Goal: Navigation & Orientation: Find specific page/section

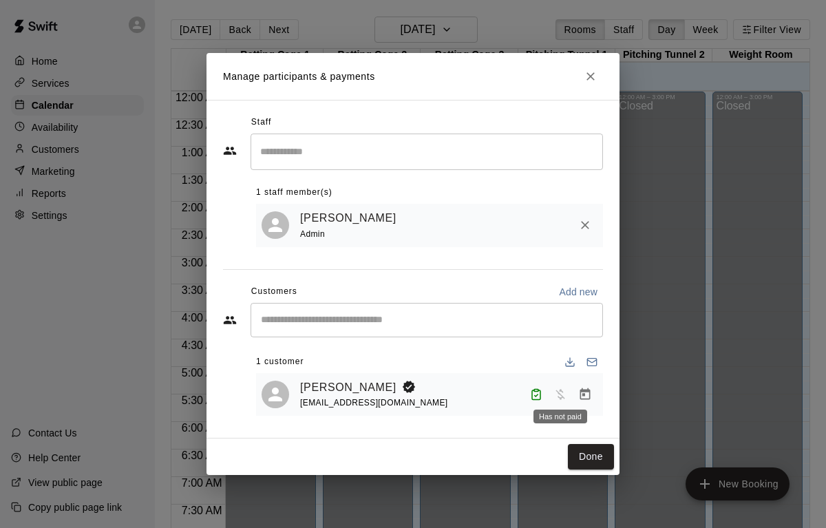
scroll to position [829, 0]
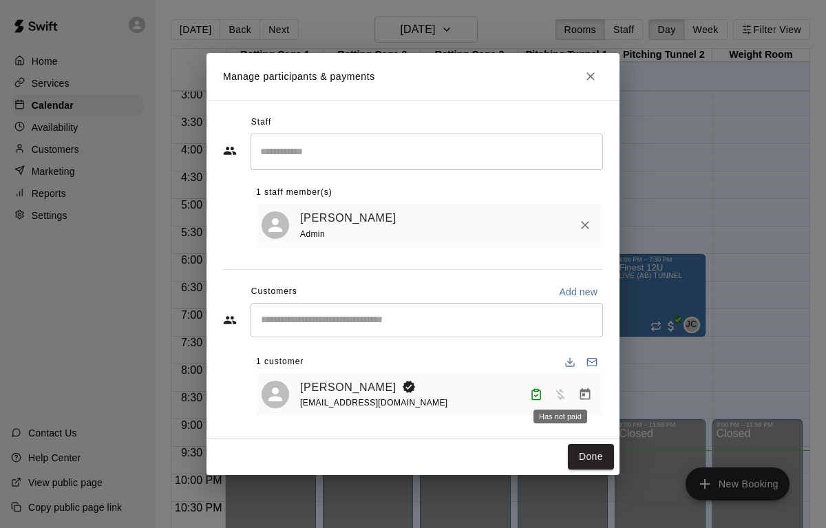
click at [561, 397] on span "Has not paid" at bounding box center [560, 394] width 25 height 12
click at [368, 386] on link "Anthony Barretta" at bounding box center [348, 388] width 96 height 18
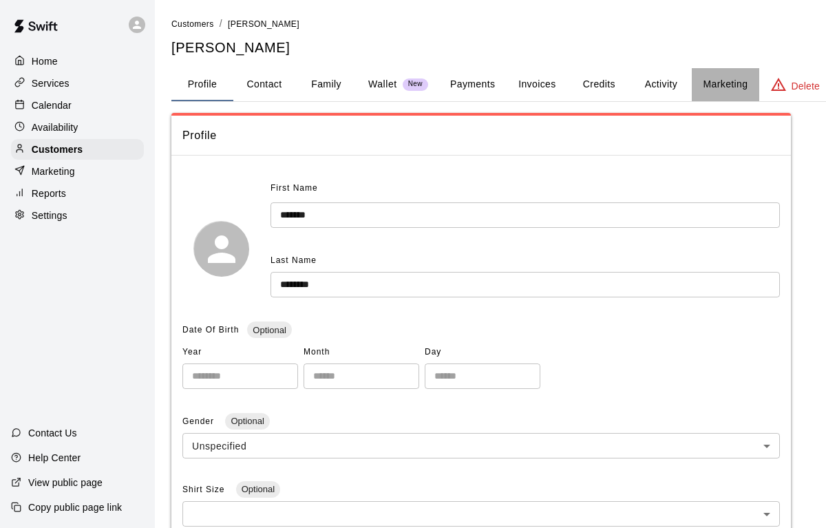
click at [700, 83] on button "Marketing" at bounding box center [725, 84] width 67 height 33
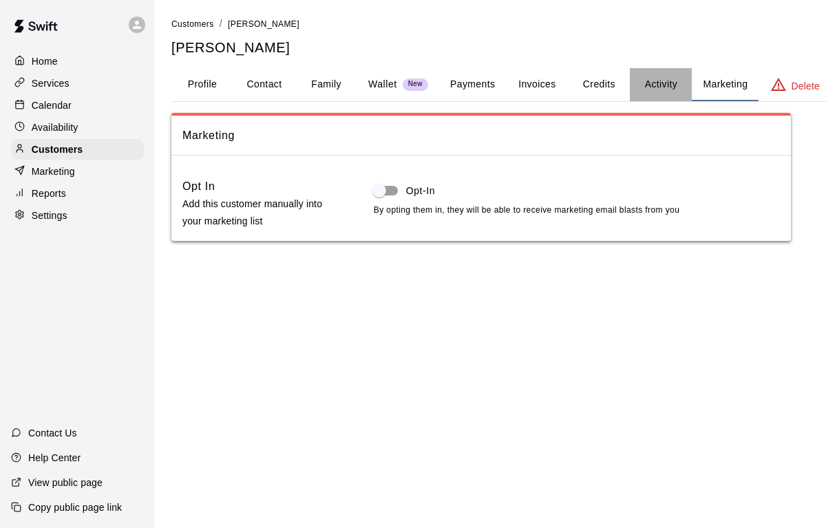
click at [652, 89] on button "Activity" at bounding box center [661, 84] width 62 height 33
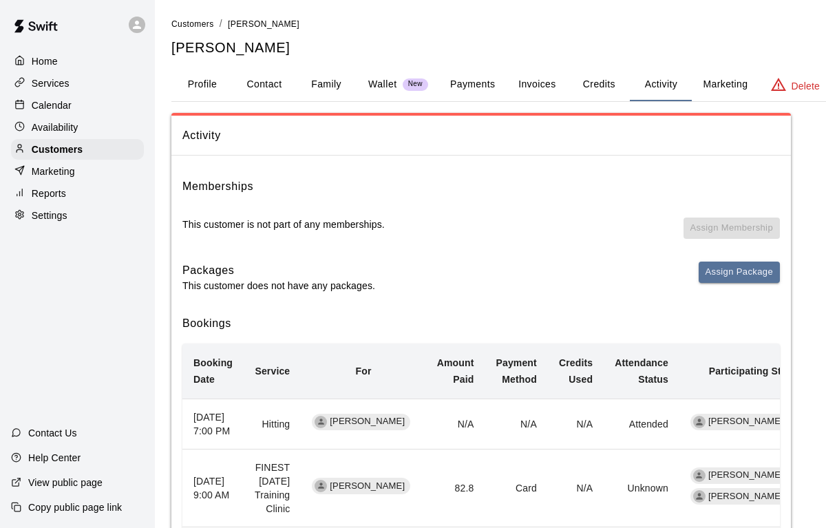
click at [610, 90] on button "Credits" at bounding box center [599, 84] width 62 height 33
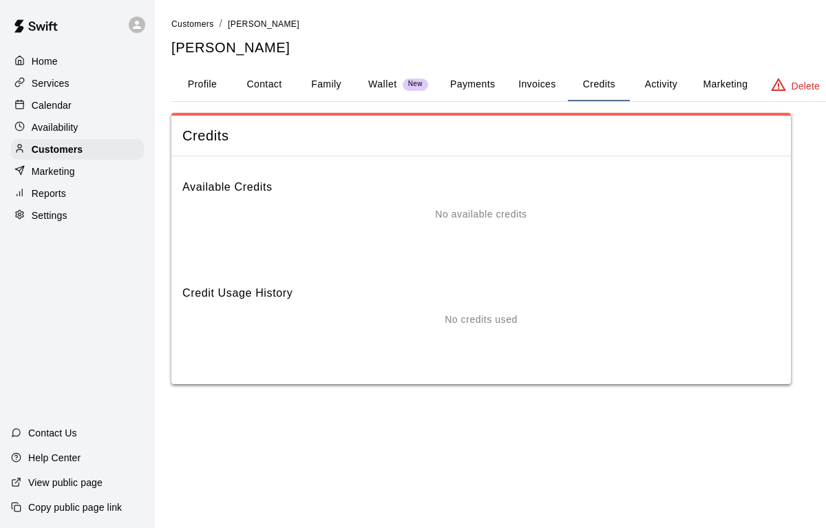
click at [533, 87] on button "Invoices" at bounding box center [537, 84] width 62 height 33
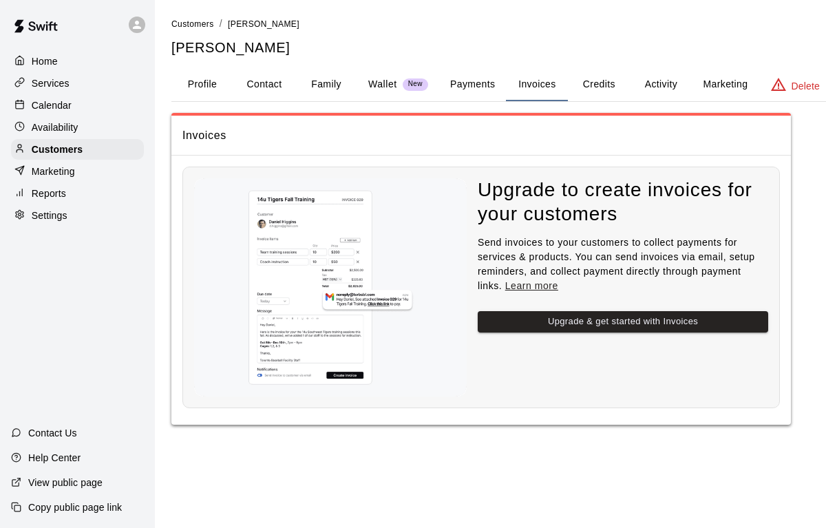
click at [483, 88] on button "Payments" at bounding box center [472, 84] width 67 height 33
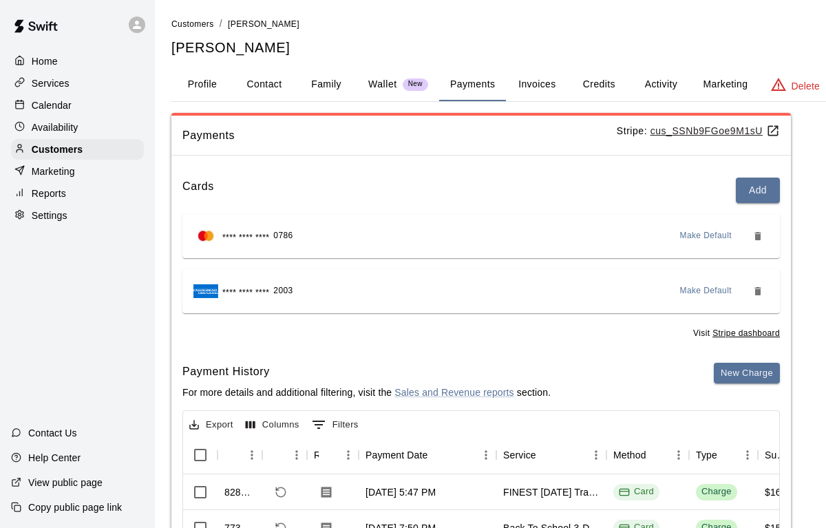
click at [395, 82] on p "Wallet" at bounding box center [382, 84] width 29 height 14
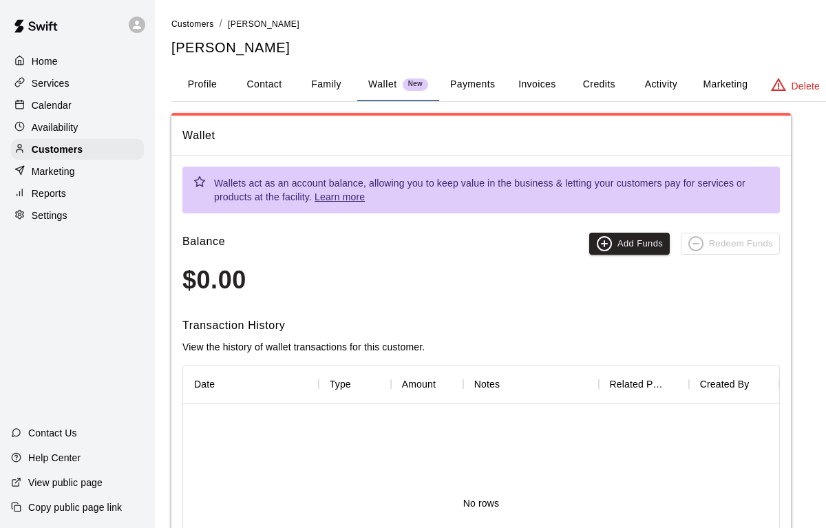
click at [301, 89] on button "Family" at bounding box center [326, 84] width 62 height 33
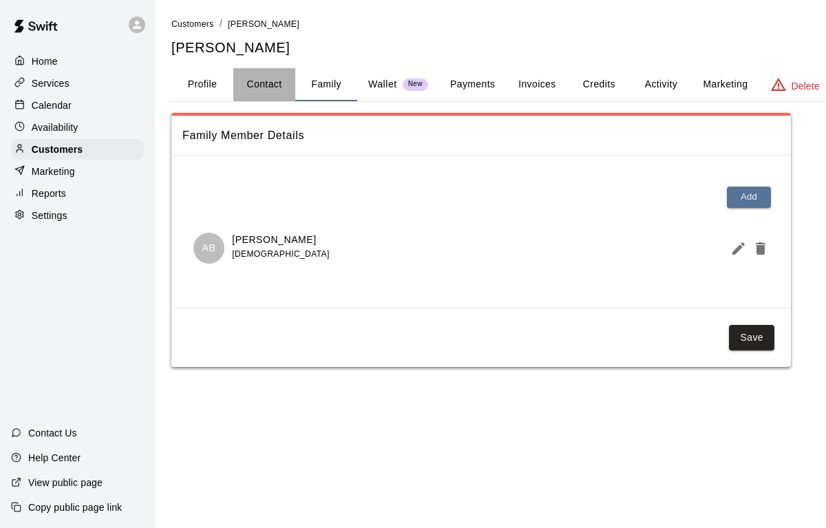
click at [260, 88] on button "Contact" at bounding box center [264, 84] width 62 height 33
select select "**"
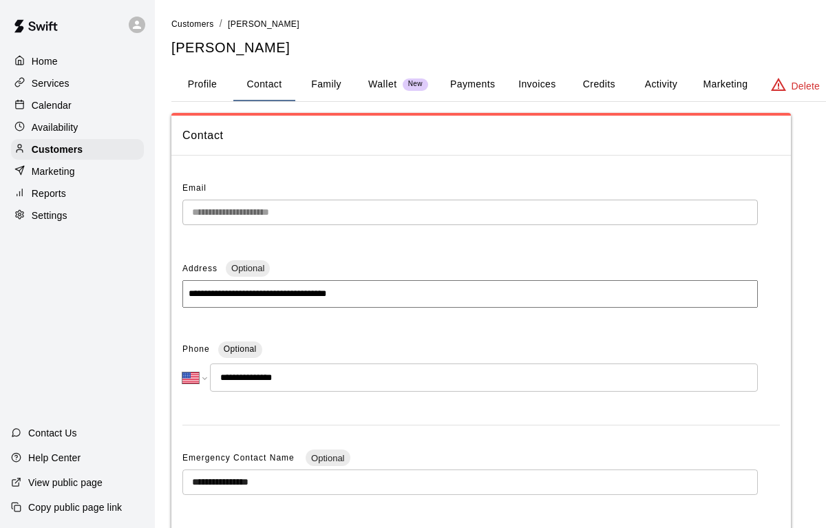
click at [207, 90] on button "Profile" at bounding box center [202, 84] width 62 height 33
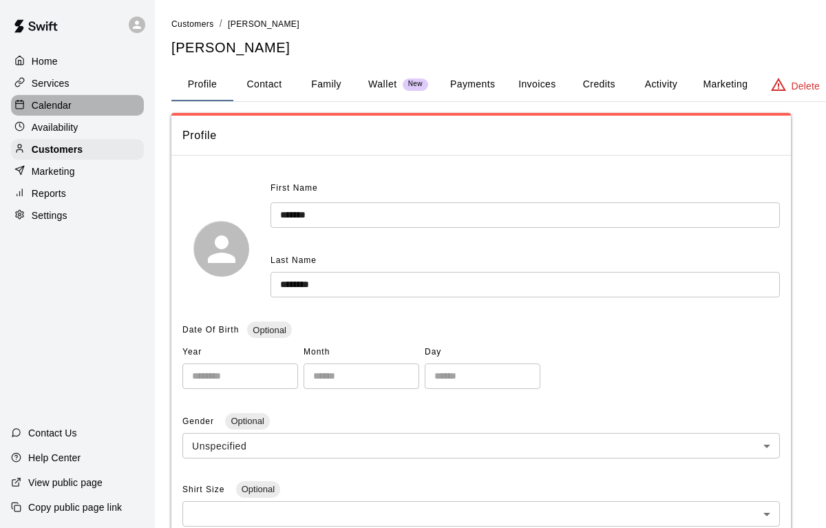
click at [58, 103] on p "Calendar" at bounding box center [52, 105] width 40 height 14
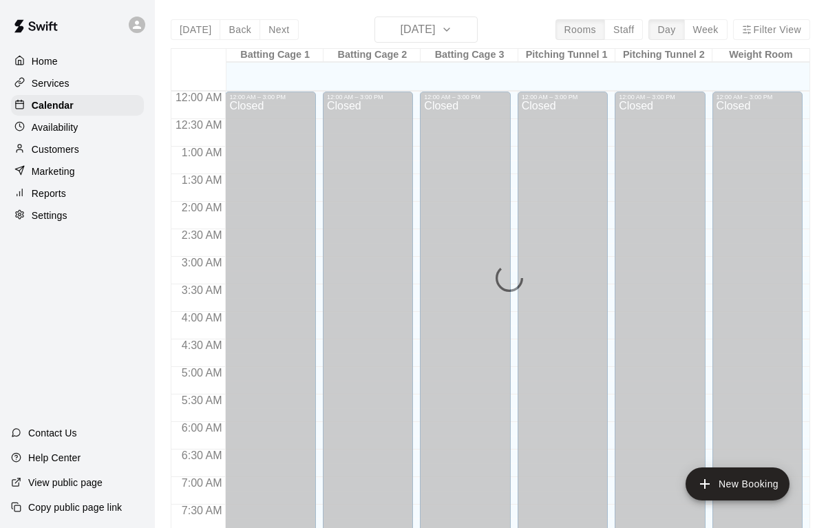
scroll to position [829, 0]
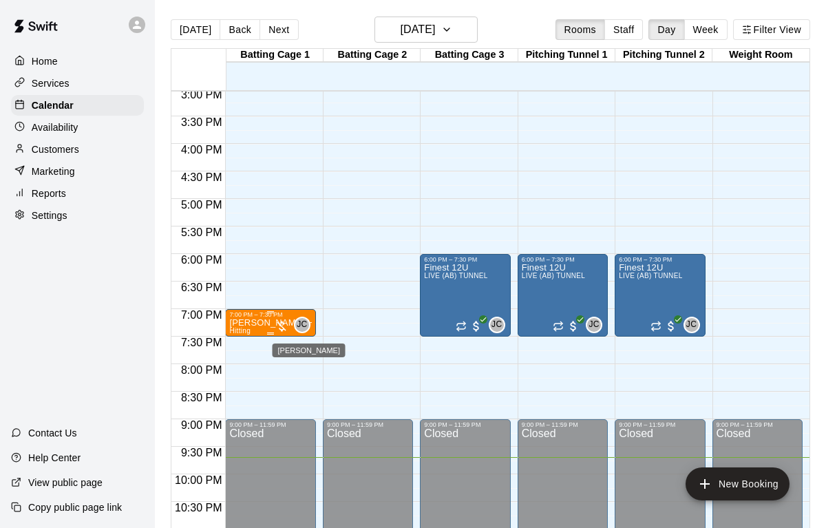
click at [300, 326] on span "JC" at bounding box center [302, 325] width 10 height 14
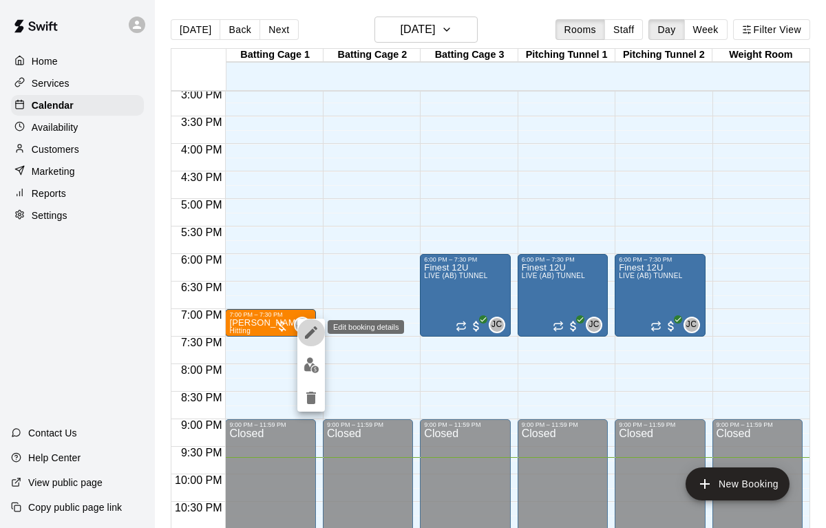
click at [304, 330] on icon "edit" at bounding box center [311, 332] width 17 height 17
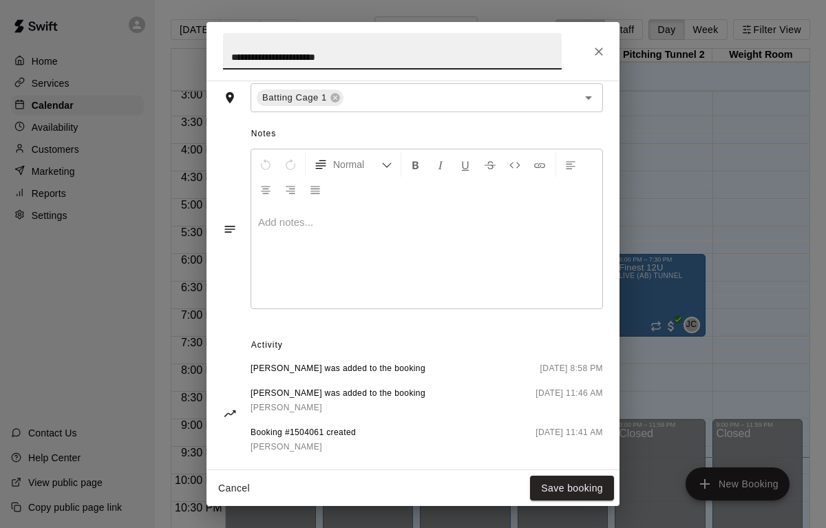
scroll to position [371, 0]
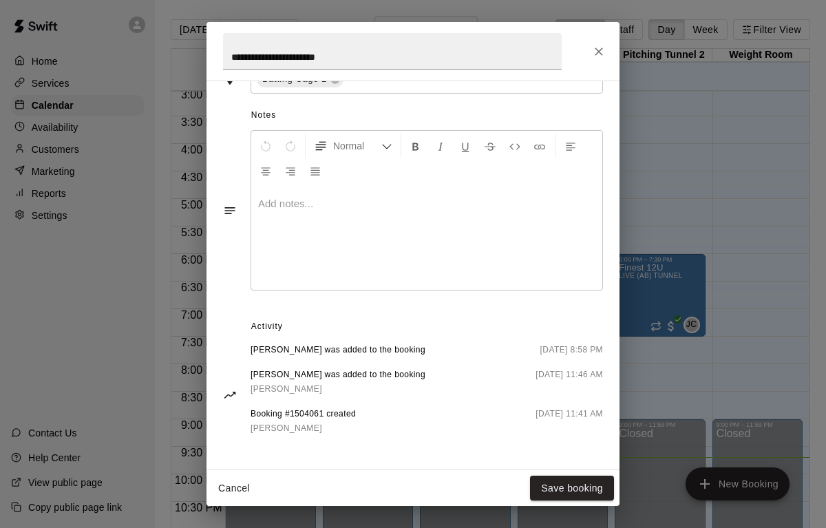
drag, startPoint x: 302, startPoint y: 370, endPoint x: 306, endPoint y: 472, distance: 102.0
click at [307, 472] on div "**********" at bounding box center [413, 264] width 413 height 484
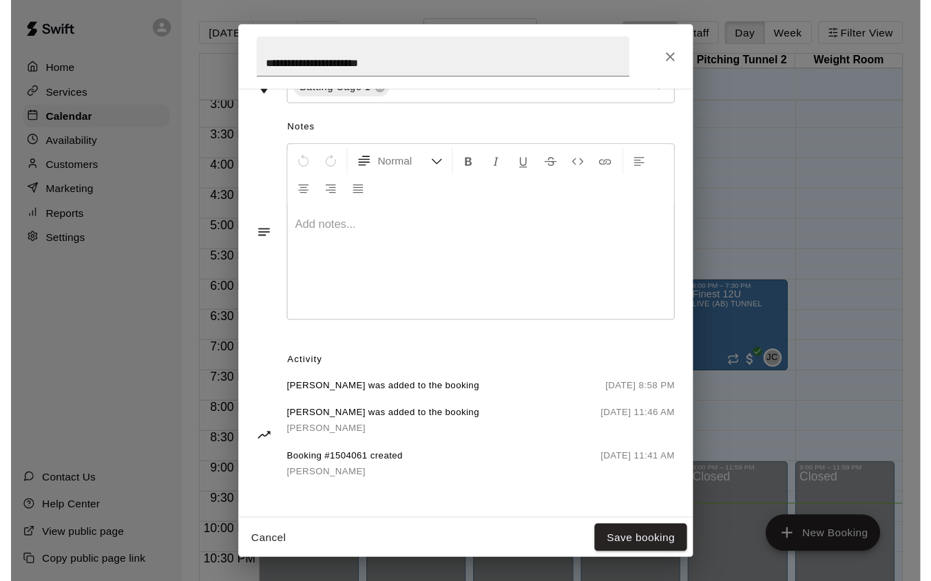
scroll to position [0, 0]
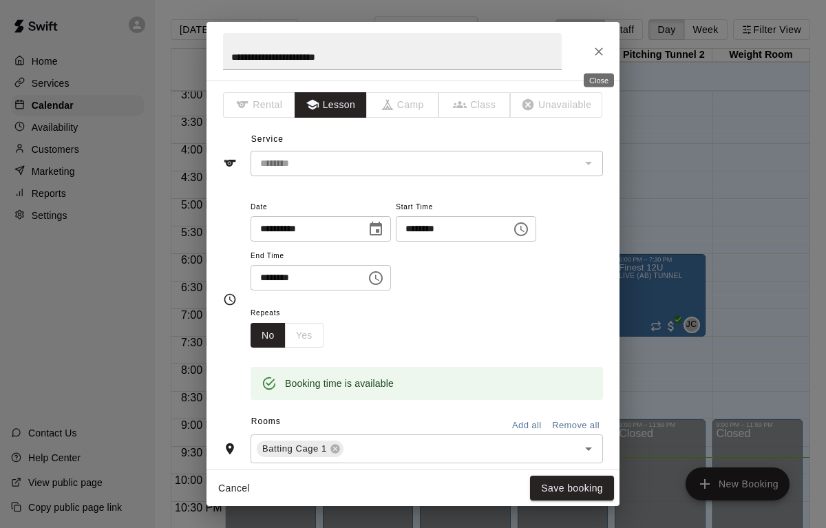
click at [599, 46] on icon "Close" at bounding box center [599, 52] width 14 height 14
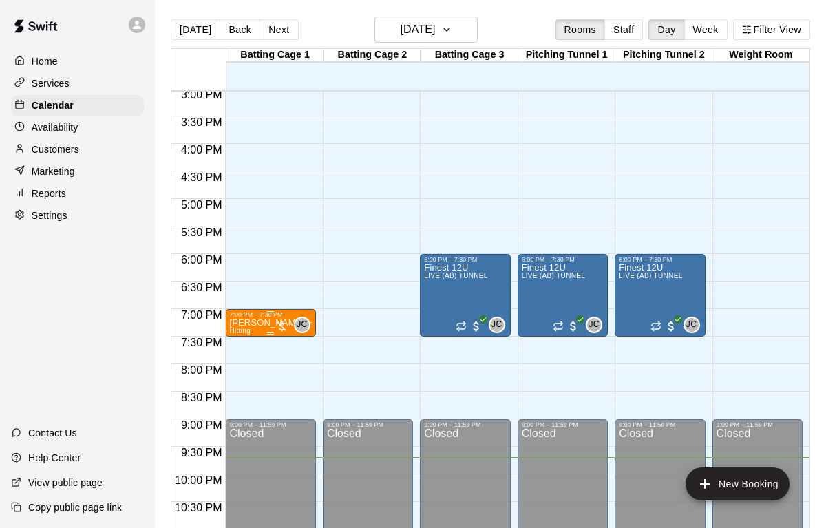
click at [280, 328] on div at bounding box center [282, 327] width 14 height 14
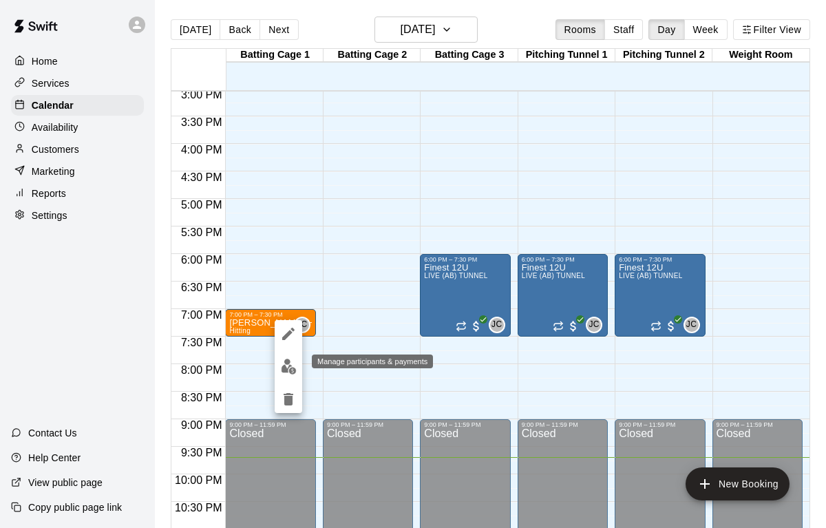
click at [288, 367] on img "edit" at bounding box center [289, 367] width 16 height 16
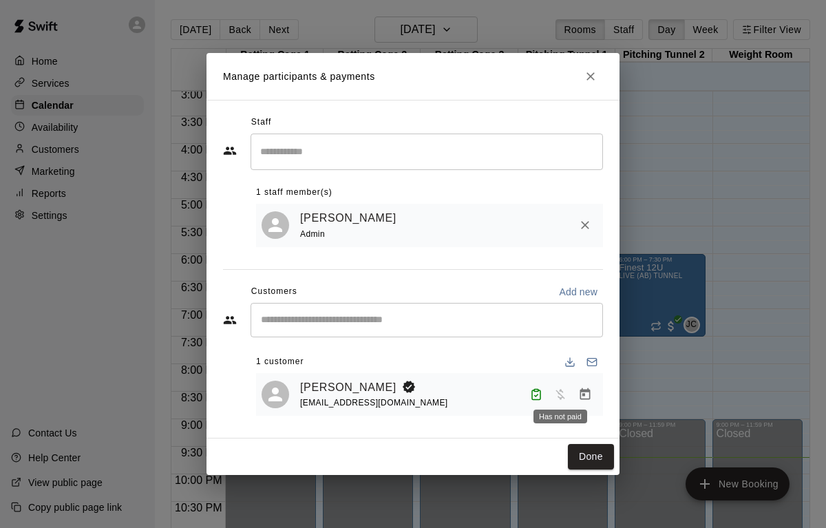
click at [561, 395] on span "Has not paid" at bounding box center [560, 394] width 25 height 12
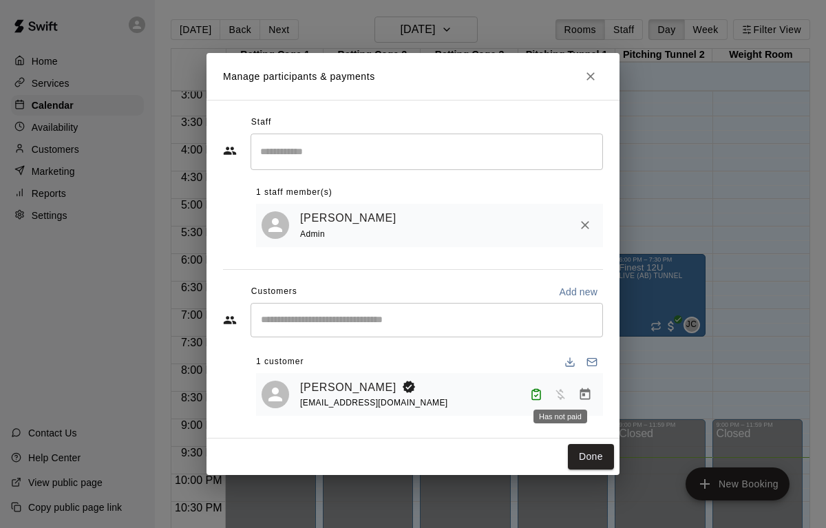
click at [561, 395] on span "Has not paid" at bounding box center [560, 394] width 25 height 12
click at [560, 419] on div "Has not paid" at bounding box center [561, 417] width 54 height 14
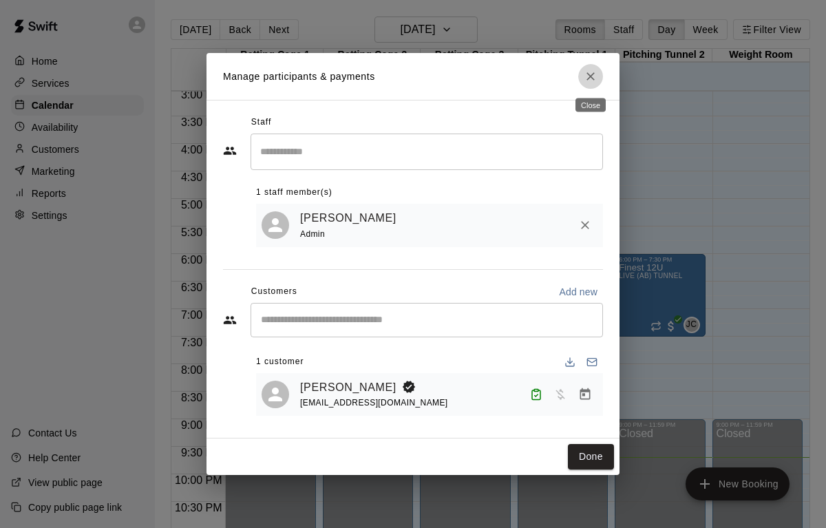
click at [592, 76] on icon "Close" at bounding box center [591, 77] width 14 height 14
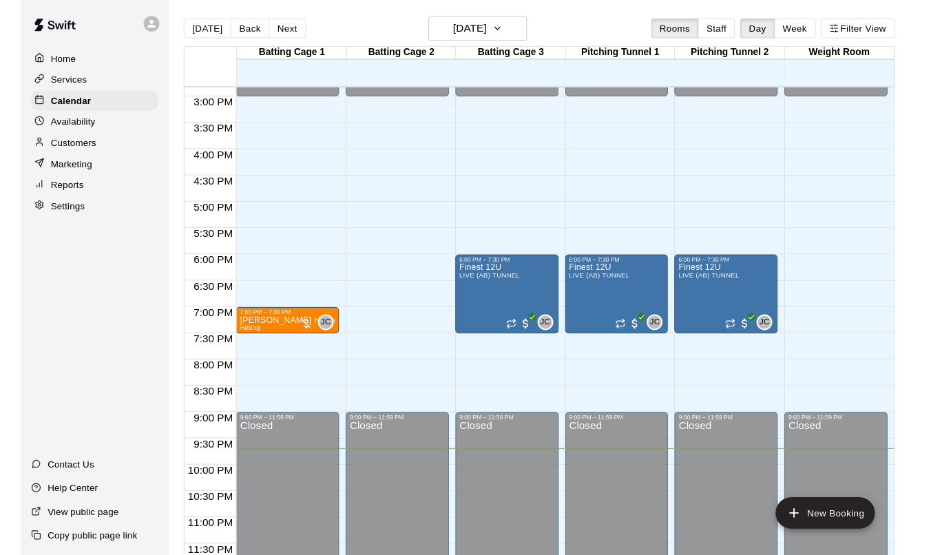
scroll to position [829, 0]
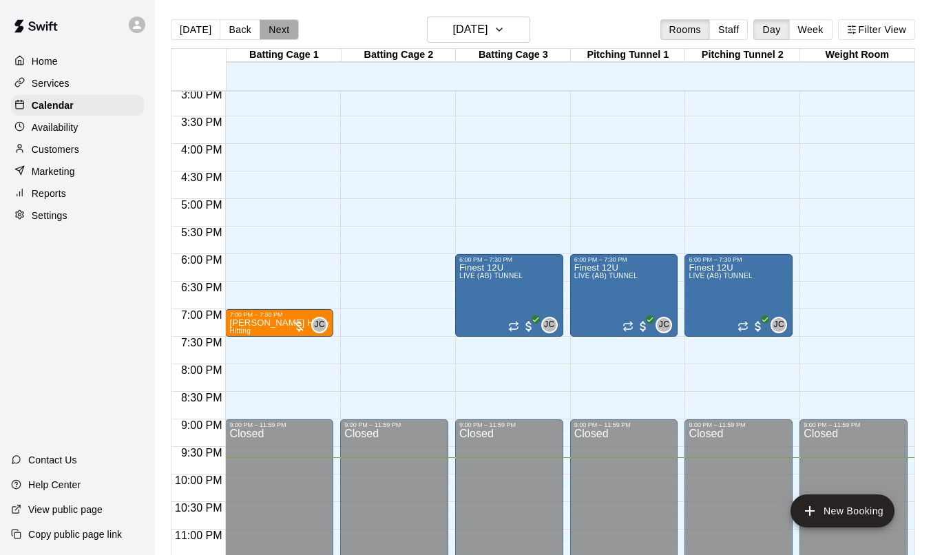
click at [284, 27] on button "Next" at bounding box center [279, 29] width 39 height 21
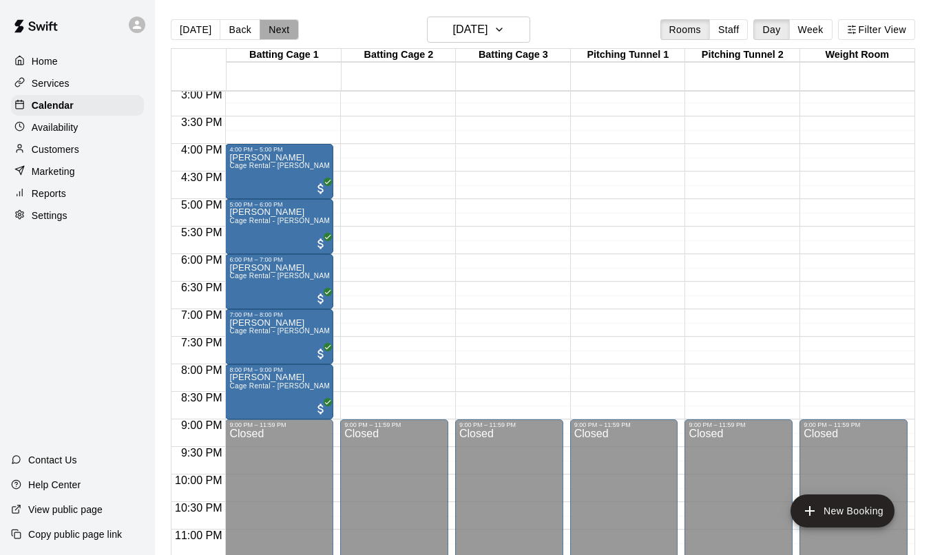
click at [284, 27] on button "Next" at bounding box center [279, 29] width 39 height 21
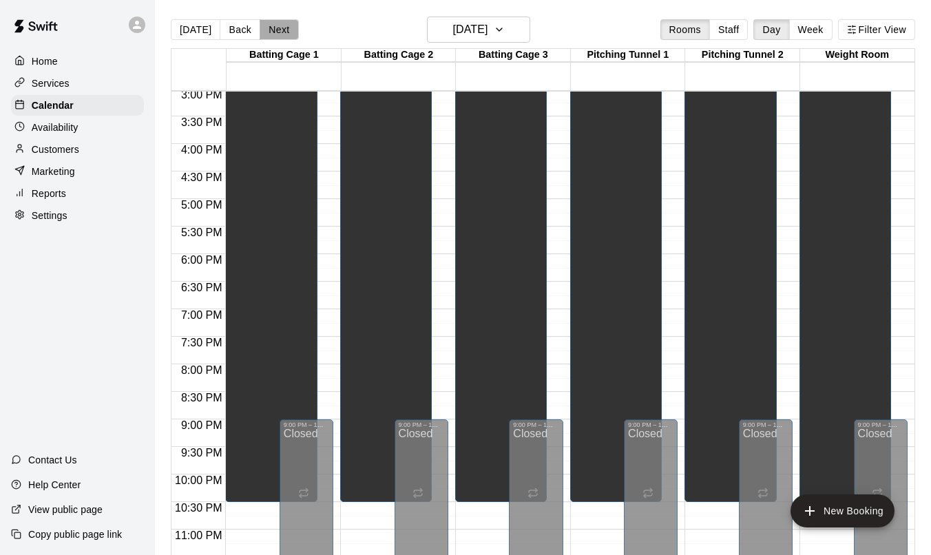
click at [284, 27] on button "Next" at bounding box center [279, 29] width 39 height 21
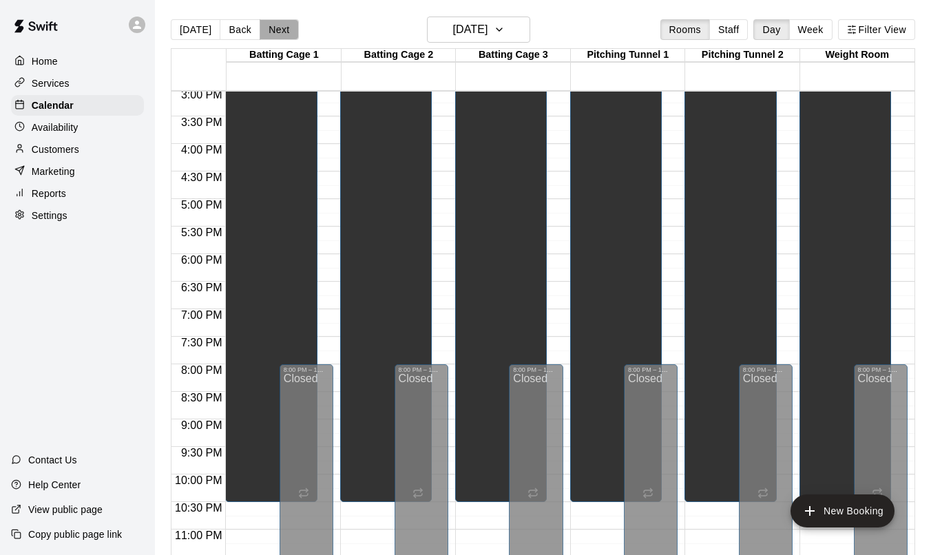
click at [284, 27] on button "Next" at bounding box center [279, 29] width 39 height 21
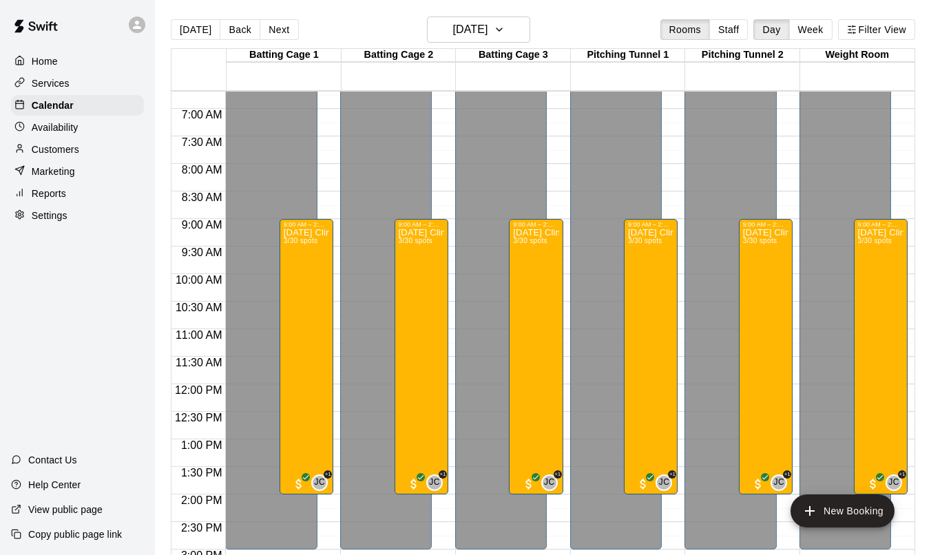
scroll to position [368, 0]
click at [315, 268] on div "Columbus Day Clinic 3/30 spots" at bounding box center [306, 506] width 45 height 555
click at [302, 241] on icon "edit" at bounding box center [297, 244] width 17 height 17
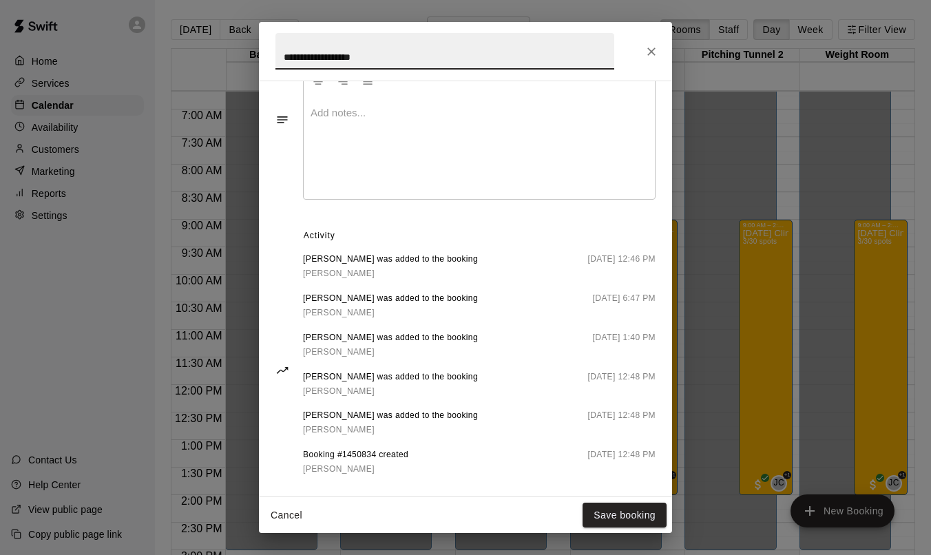
scroll to position [516, 0]
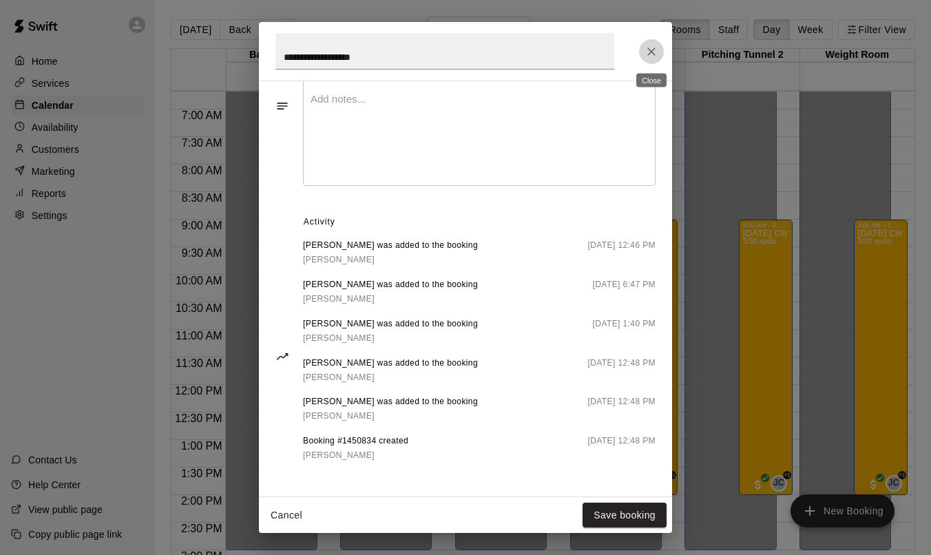
click at [655, 51] on icon "Close" at bounding box center [652, 52] width 14 height 14
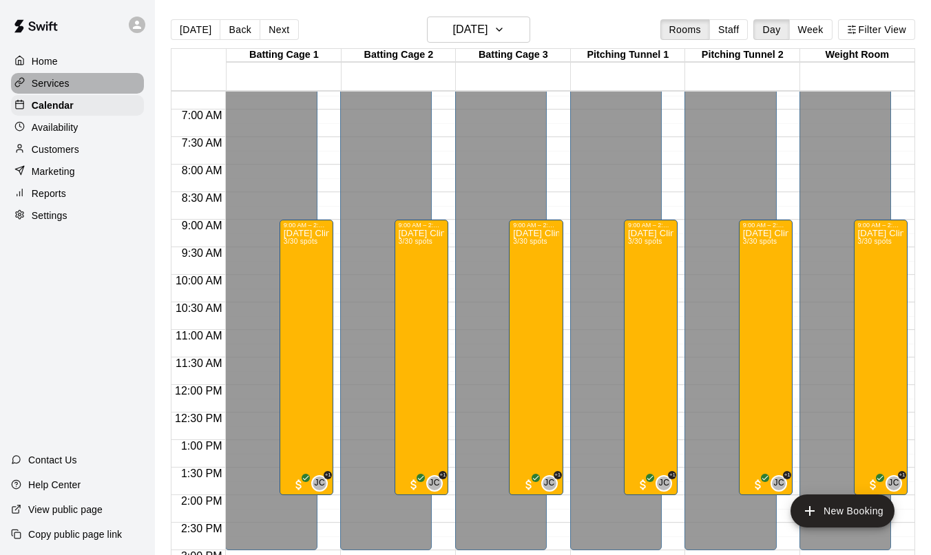
click at [67, 87] on p "Services" at bounding box center [51, 83] width 38 height 14
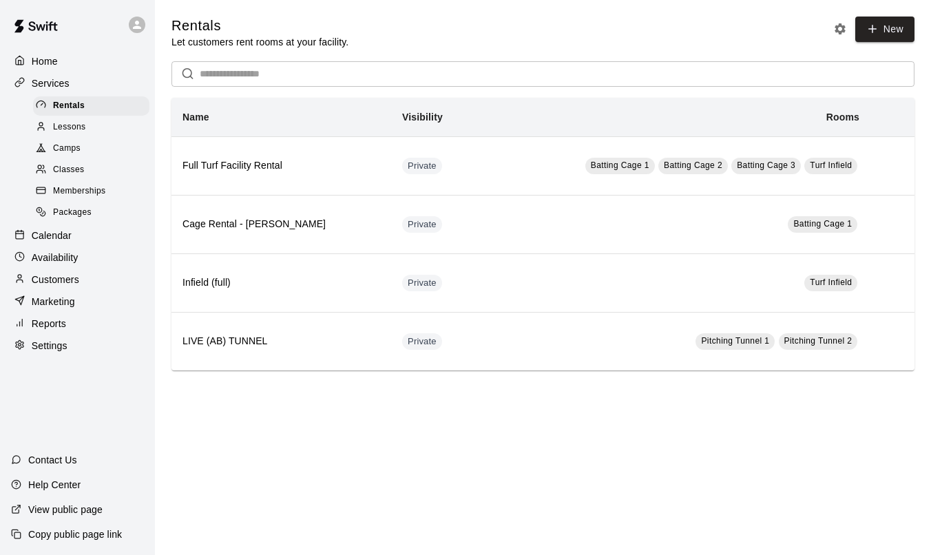
click at [63, 154] on span "Camps" at bounding box center [67, 149] width 28 height 14
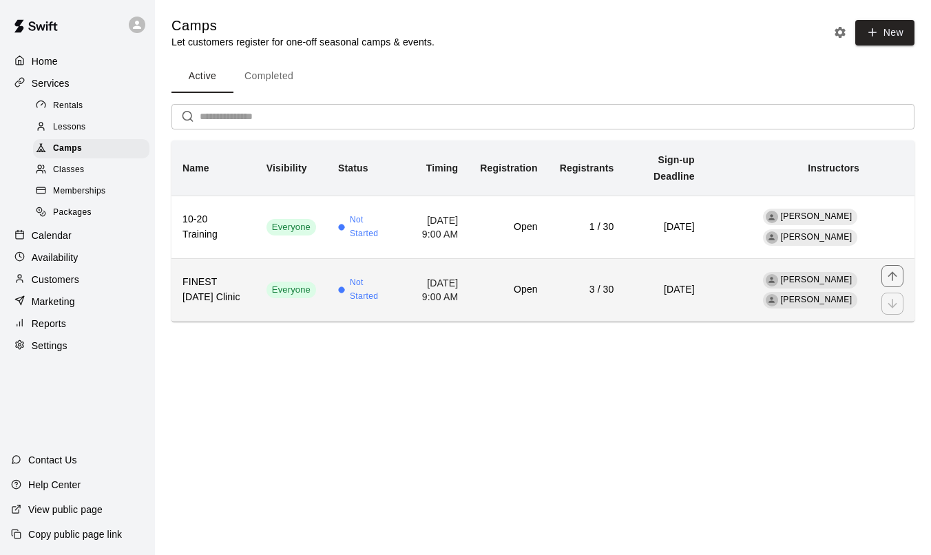
click at [610, 296] on h6 "3 / 30" at bounding box center [587, 289] width 54 height 15
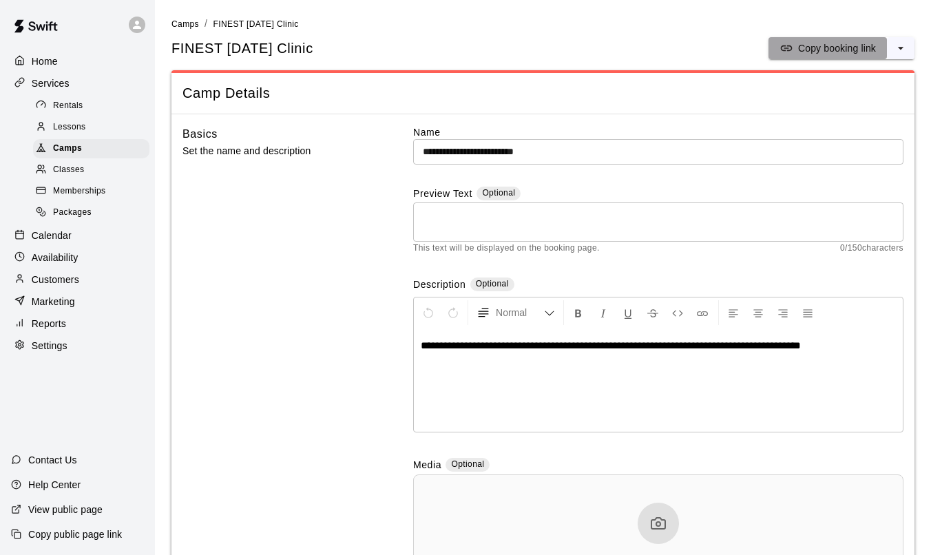
click at [826, 52] on p "Copy booking link" at bounding box center [837, 48] width 78 height 14
click at [185, 25] on span "Camps" at bounding box center [185, 24] width 28 height 10
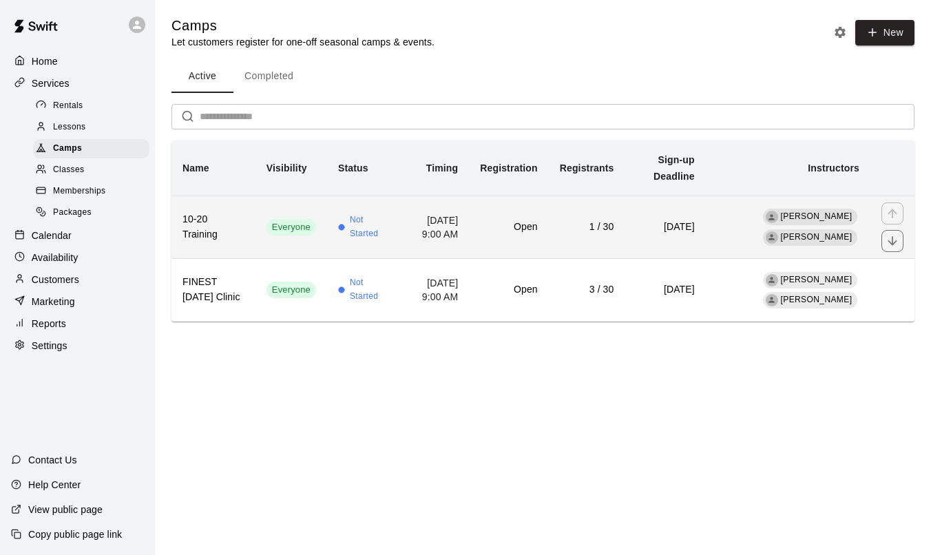
click at [591, 218] on td "1 / 30" at bounding box center [587, 227] width 76 height 63
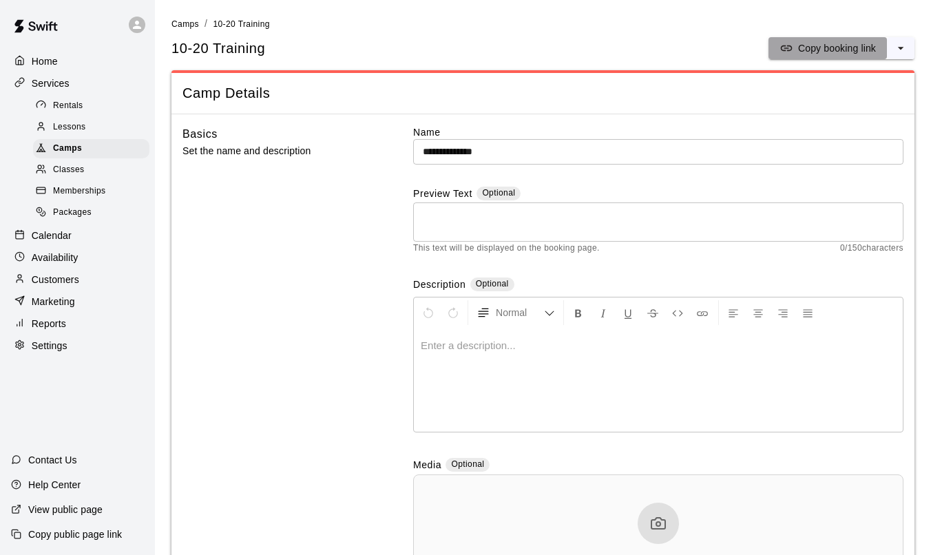
click at [826, 50] on p "Copy booking link" at bounding box center [837, 48] width 78 height 14
click at [52, 528] on p "Copy public page link" at bounding box center [75, 535] width 94 height 14
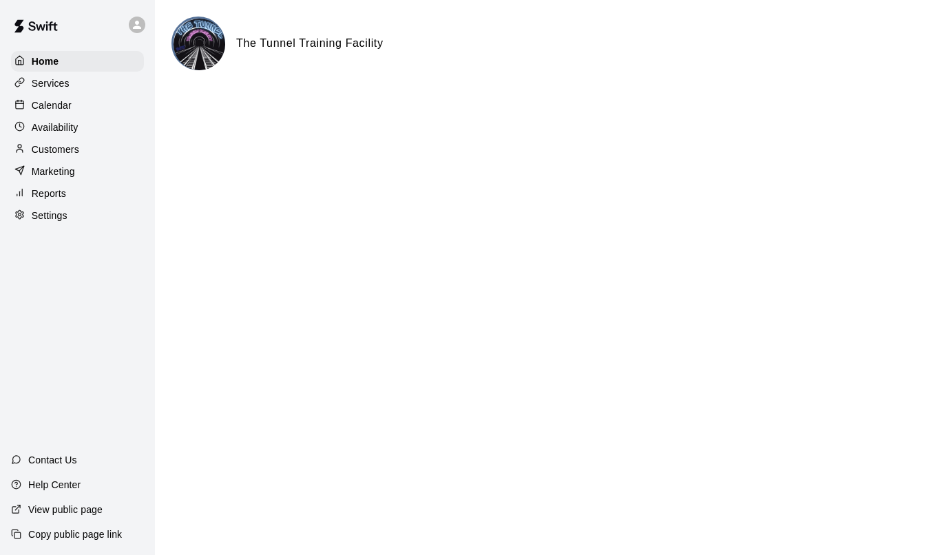
click at [45, 202] on div "Reports" at bounding box center [77, 193] width 133 height 21
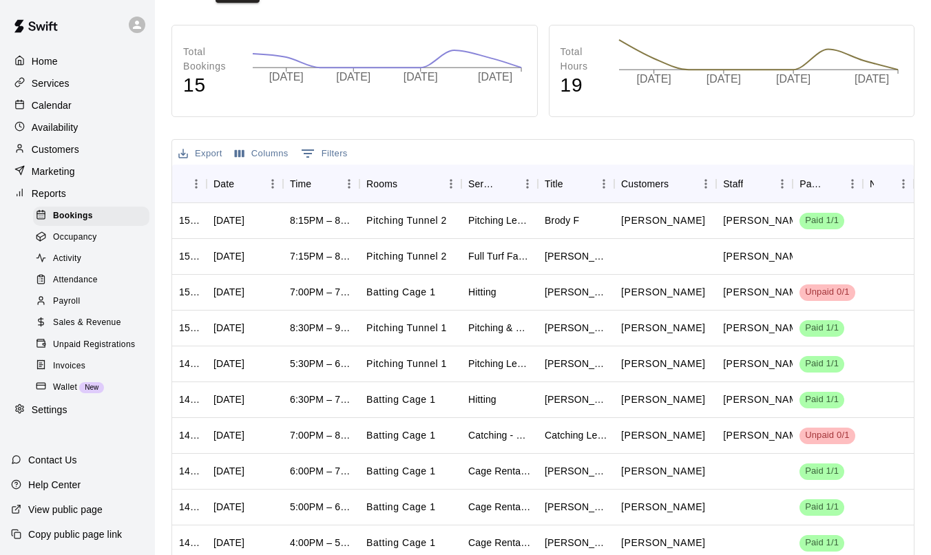
scroll to position [217, 0]
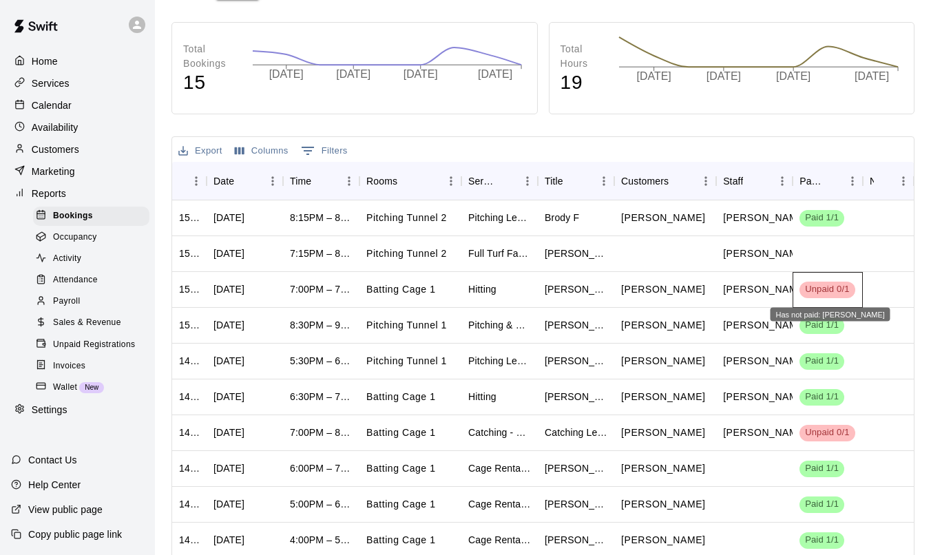
click at [826, 291] on span "Unpaid 0/1" at bounding box center [827, 289] width 55 height 13
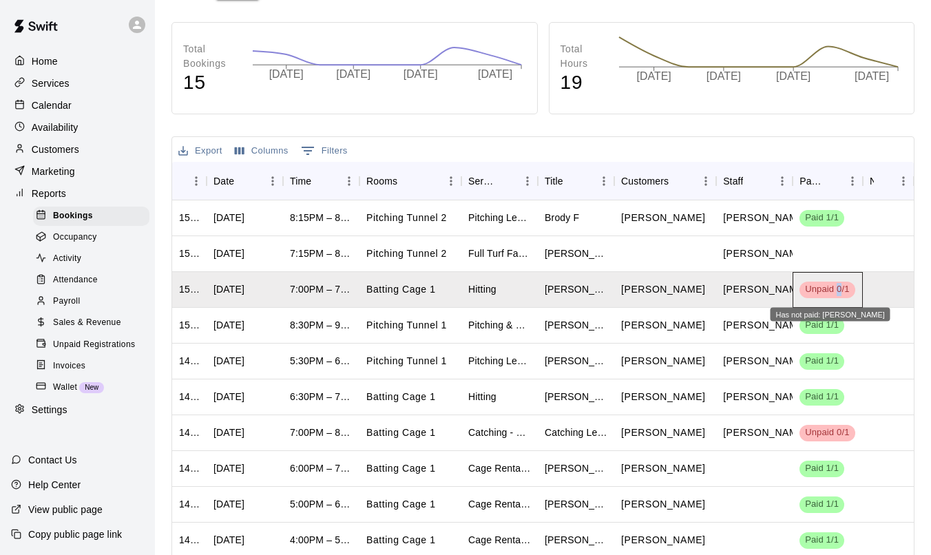
click at [826, 282] on div "Unpaid 0/1" at bounding box center [827, 290] width 55 height 17
click at [826, 288] on span "Unpaid 0/1" at bounding box center [827, 289] width 55 height 13
click at [826, 282] on div at bounding box center [888, 290] width 51 height 36
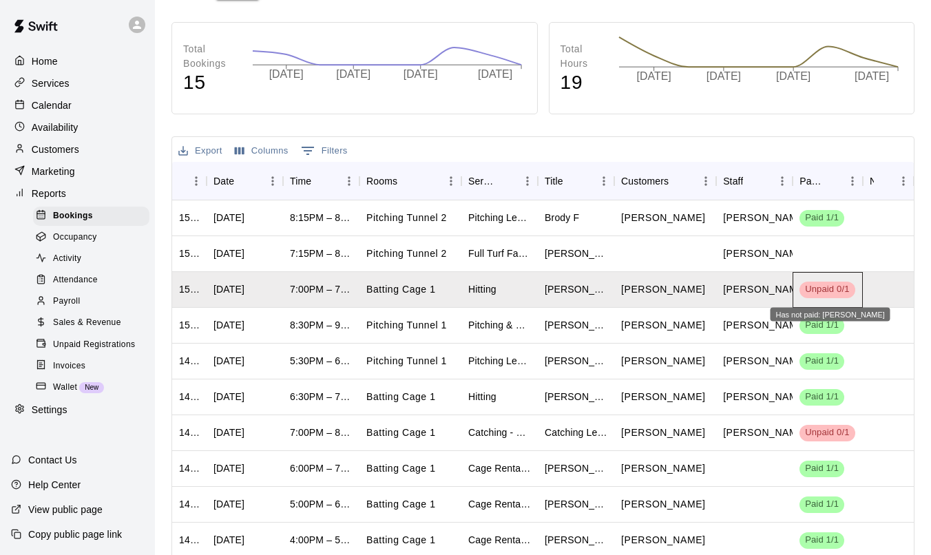
click at [826, 293] on span "Unpaid 0/1" at bounding box center [827, 289] width 55 height 13
click at [826, 287] on span "Unpaid 0/1" at bounding box center [827, 289] width 55 height 13
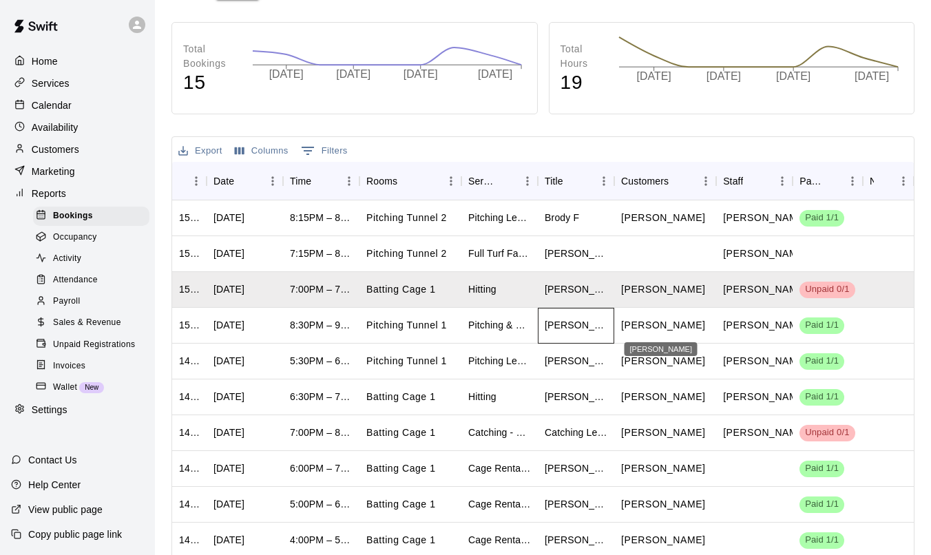
click at [612, 311] on div "Chirag Dogra" at bounding box center [576, 326] width 76 height 36
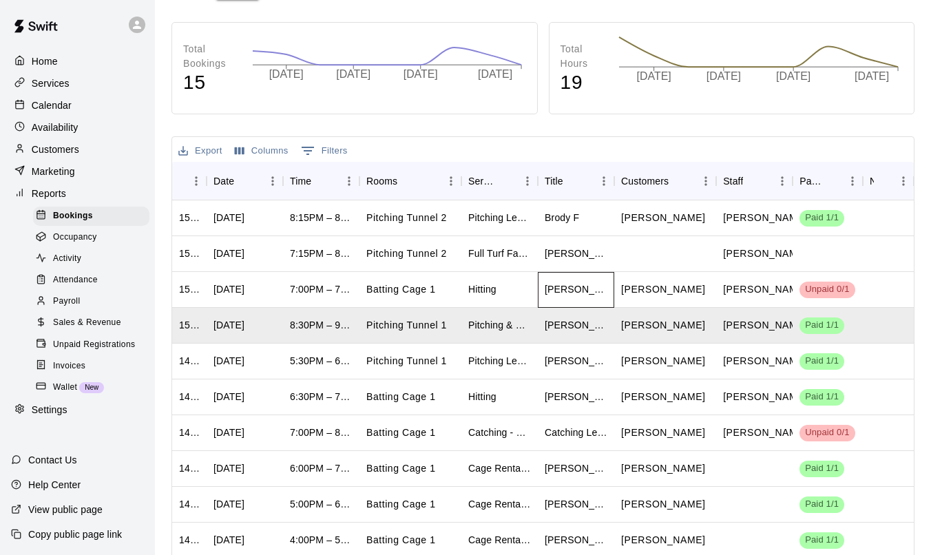
click at [612, 286] on div "Anthony Barretta Hitting" at bounding box center [576, 290] width 76 height 36
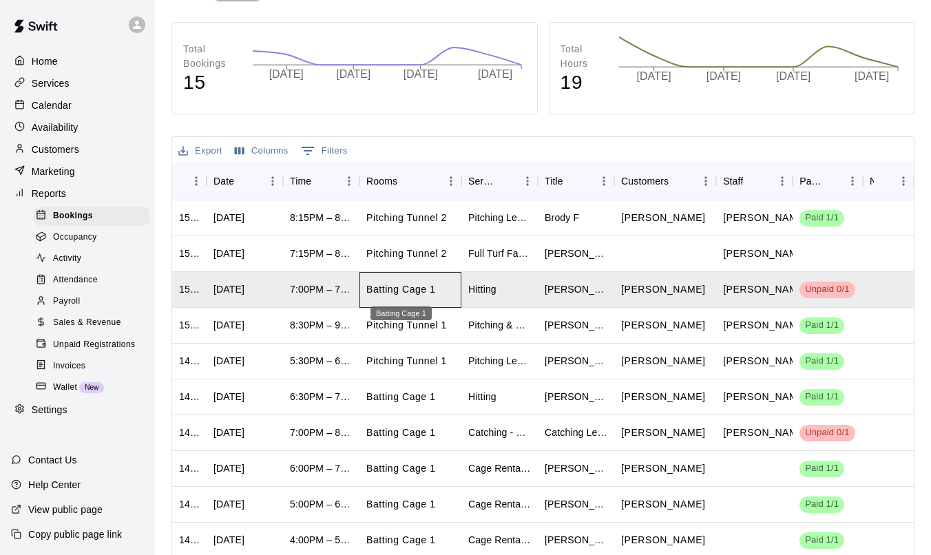
click at [419, 286] on p "Batting Cage 1" at bounding box center [400, 289] width 69 height 14
click at [282, 183] on icon "Date" at bounding box center [282, 181] width 1 height 10
drag, startPoint x: 281, startPoint y: 183, endPoint x: 317, endPoint y: 181, distance: 35.9
click at [317, 181] on div "ID Date Time Rooms Service Title Customers Staff Payment Notes" at bounding box center [543, 181] width 742 height 39
click at [262, 181] on button "Menu" at bounding box center [272, 181] width 21 height 21
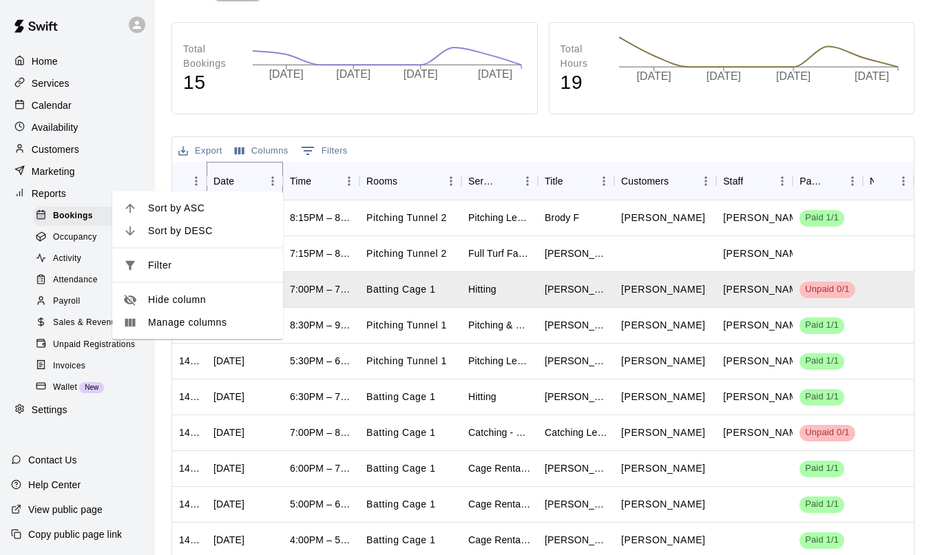
click at [234, 180] on button "Sort" at bounding box center [243, 180] width 19 height 19
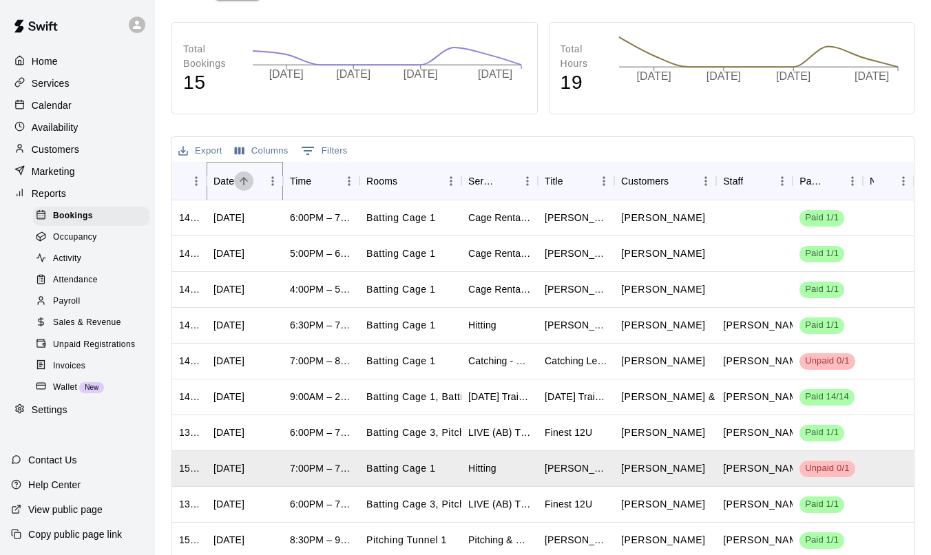
click at [235, 176] on button "Sort" at bounding box center [243, 180] width 19 height 19
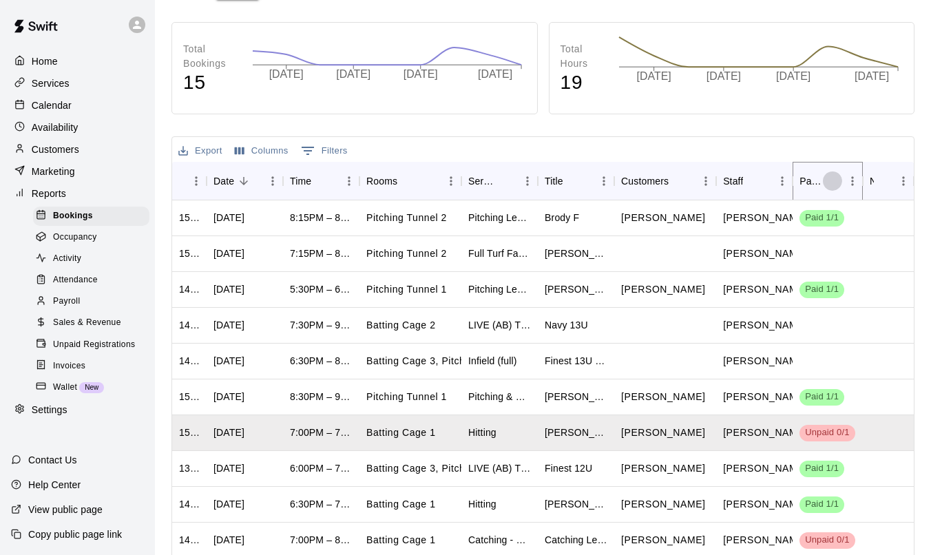
click at [824, 180] on button "Sort" at bounding box center [832, 180] width 19 height 19
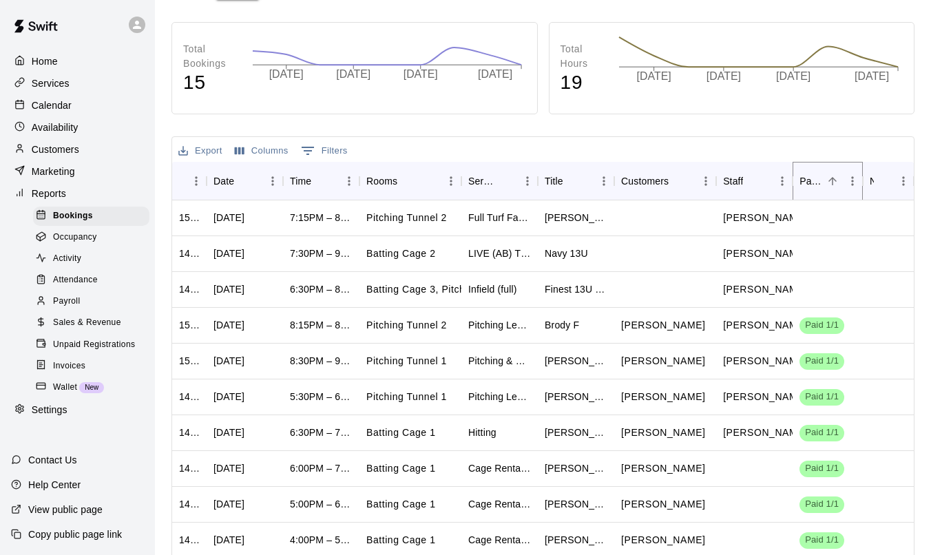
click at [824, 180] on button "Sort" at bounding box center [832, 180] width 19 height 19
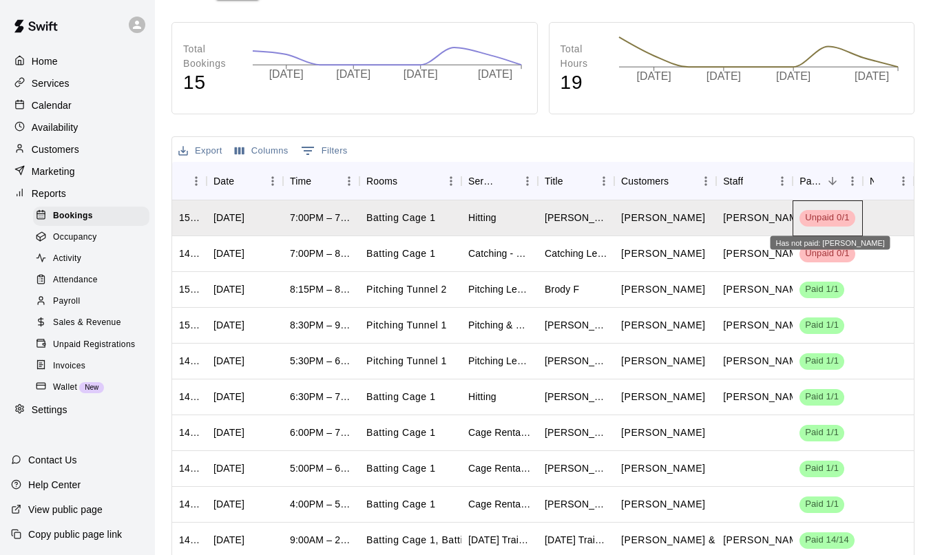
click at [822, 219] on span "Unpaid 0/1" at bounding box center [827, 217] width 55 height 13
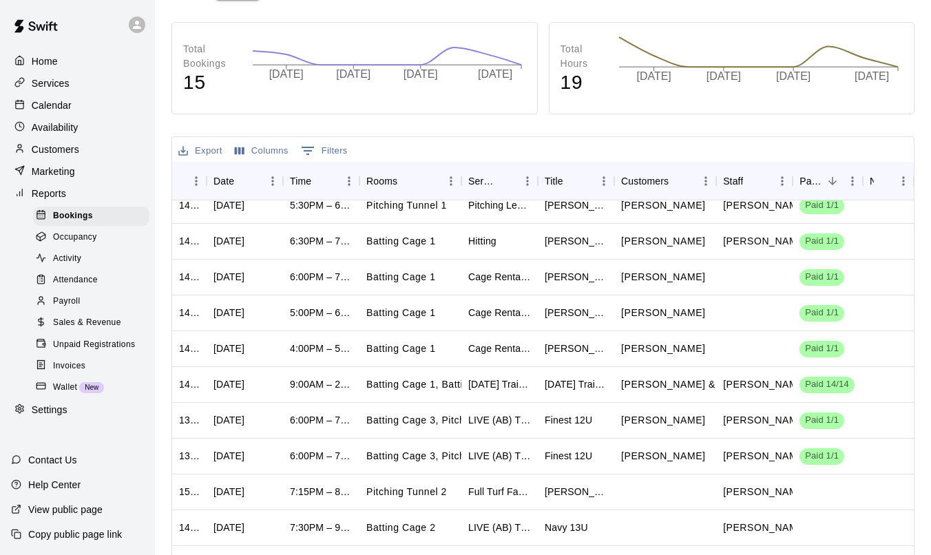
scroll to position [0, 0]
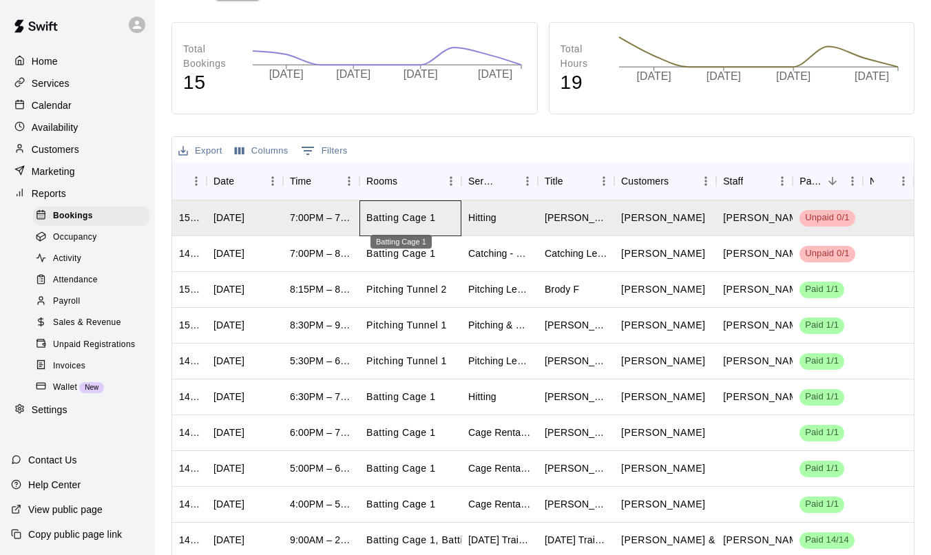
click at [402, 214] on p "Batting Cage 1" at bounding box center [400, 218] width 69 height 14
click at [302, 229] on div "7:00PM – 7:30PM" at bounding box center [321, 218] width 76 height 36
click at [244, 183] on icon "Sort" at bounding box center [244, 181] width 12 height 12
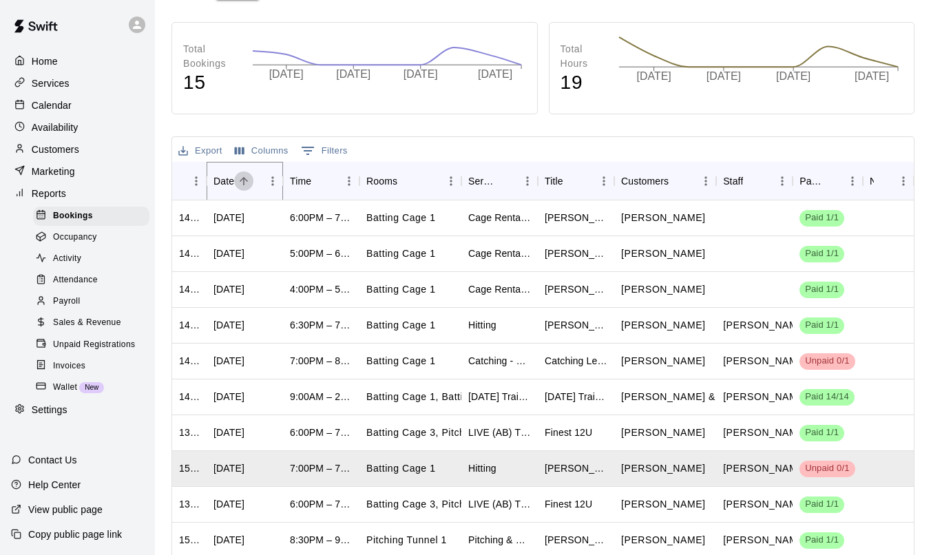
click at [244, 183] on icon "Sort" at bounding box center [244, 181] width 12 height 12
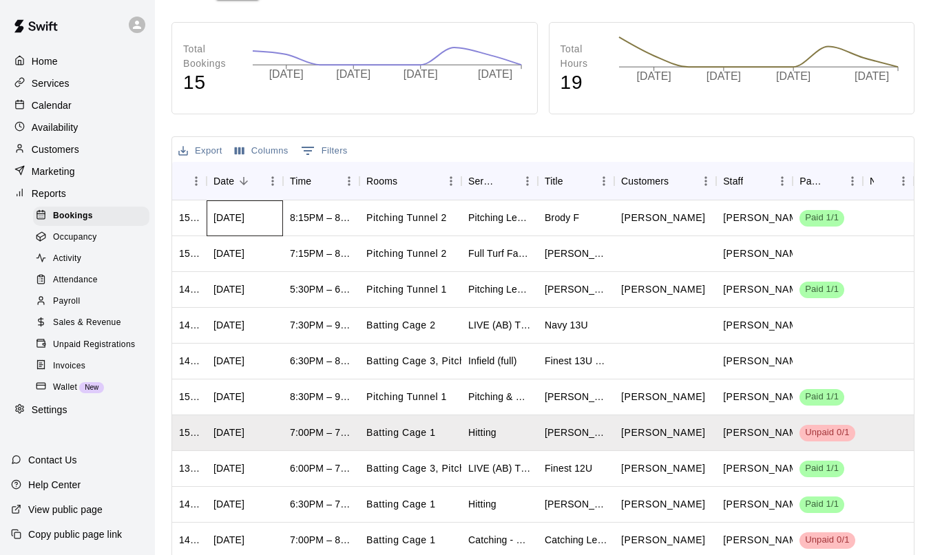
click at [252, 209] on div "Wed, Oct 08, 2025" at bounding box center [245, 218] width 76 height 36
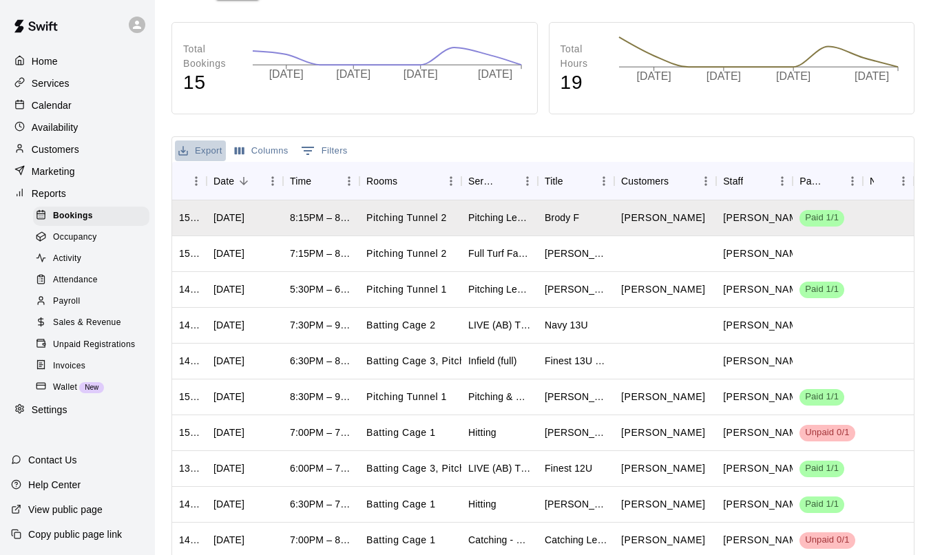
click at [206, 141] on button "Export" at bounding box center [200, 150] width 51 height 21
click at [216, 170] on li "Download as CSV" at bounding box center [228, 178] width 106 height 23
click at [96, 300] on div "Payroll" at bounding box center [91, 301] width 116 height 19
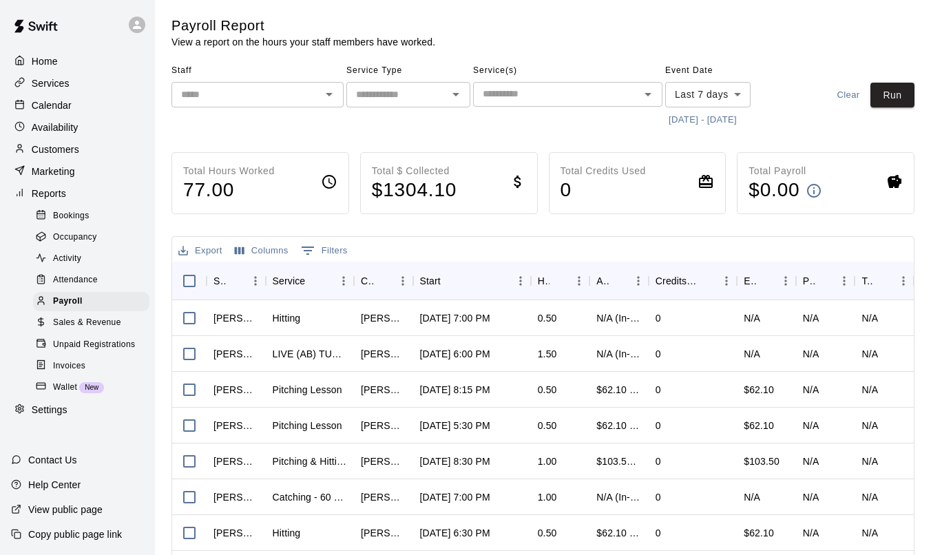
click at [83, 330] on div "Sales & Revenue" at bounding box center [91, 322] width 116 height 19
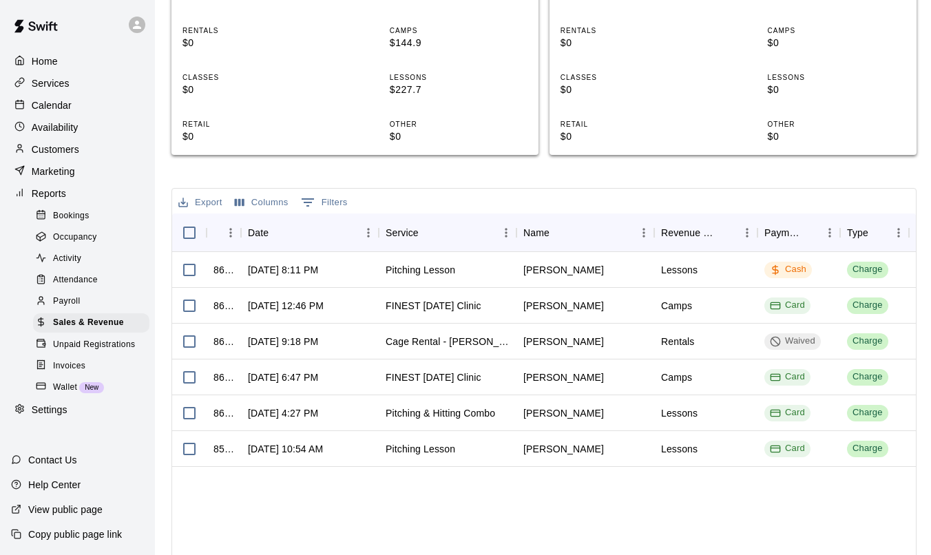
scroll to position [405, 0]
click at [793, 340] on div "Waived" at bounding box center [792, 340] width 45 height 13
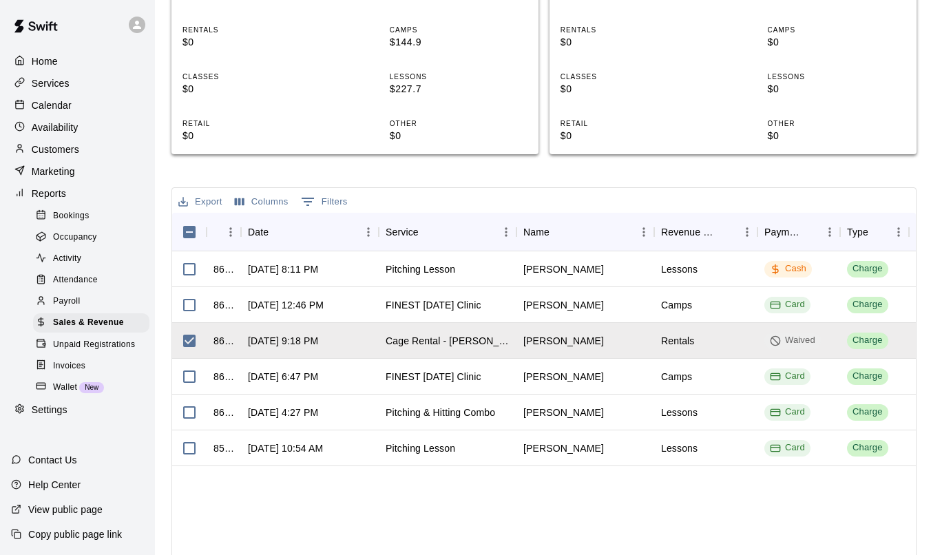
click at [120, 351] on span "Unpaid Registrations" at bounding box center [94, 345] width 82 height 14
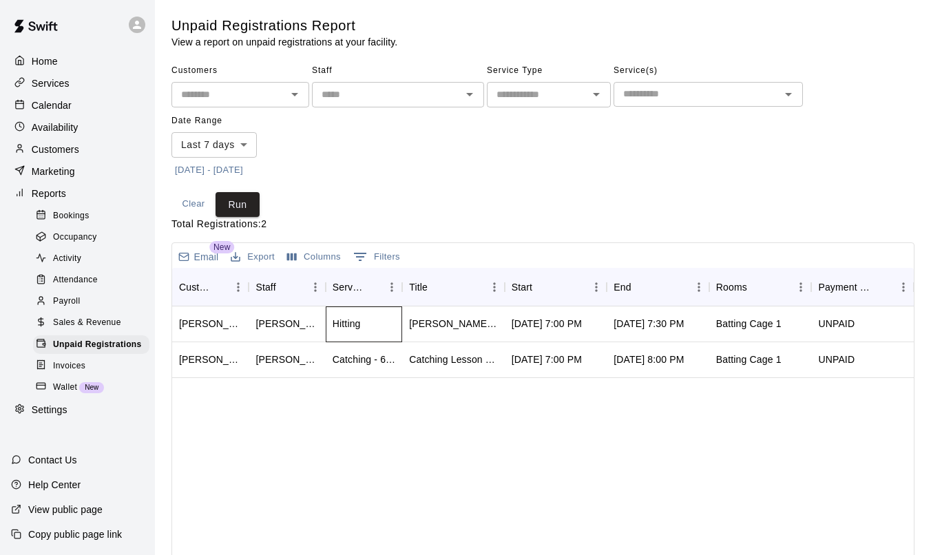
click at [328, 331] on div "Hitting" at bounding box center [364, 324] width 76 height 36
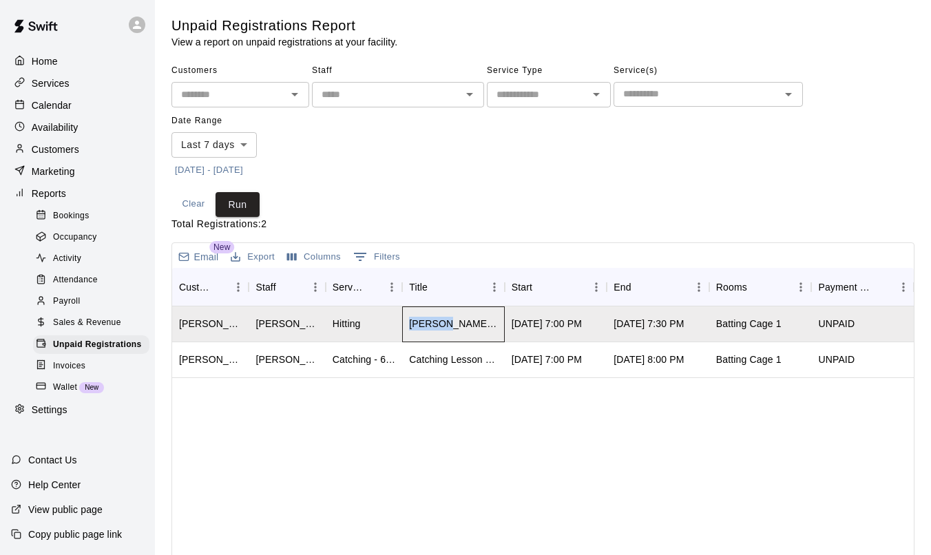
drag, startPoint x: 418, startPoint y: 322, endPoint x: 837, endPoint y: 315, distance: 418.8
click at [826, 315] on div "Anthony Barretta Joe Campanella Hitting Anthony Barretta Hitting Oct 9, 2025, 7…" at bounding box center [543, 324] width 742 height 36
click at [826, 315] on div "UNPAID" at bounding box center [862, 324] width 103 height 36
click at [749, 331] on div "Batting Cage 1" at bounding box center [760, 324] width 103 height 36
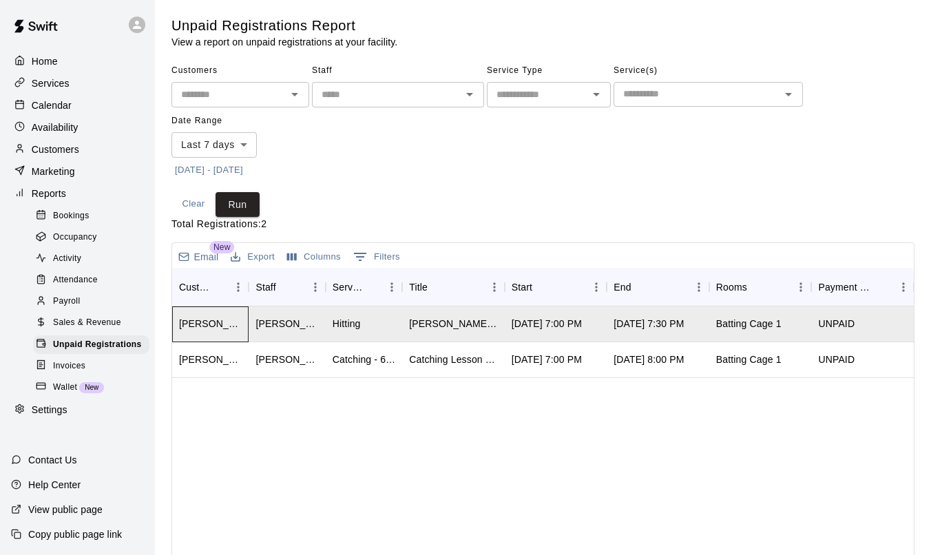
click at [212, 329] on div "Anthony Barretta" at bounding box center [210, 324] width 63 height 14
click at [90, 384] on span "New" at bounding box center [91, 388] width 25 height 8
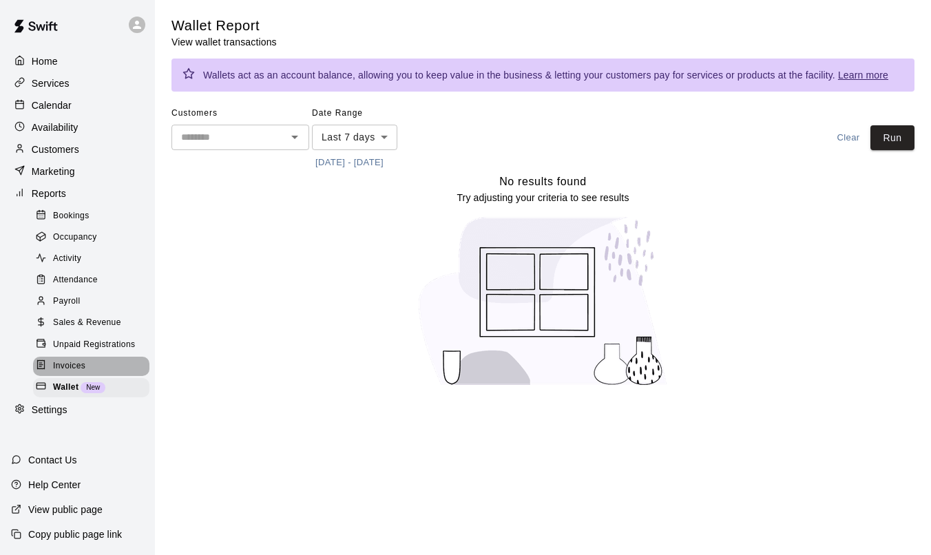
click at [90, 374] on div "Invoices" at bounding box center [91, 366] width 116 height 19
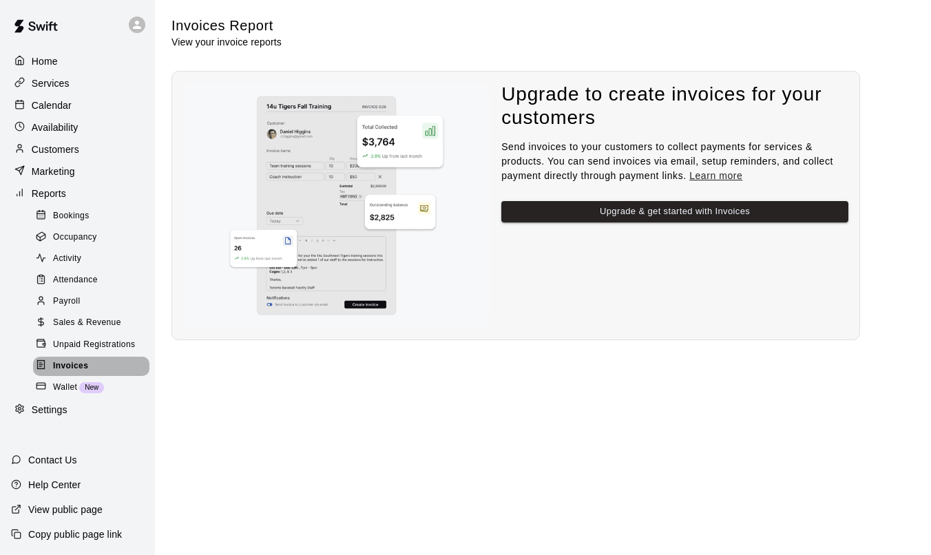
click at [92, 361] on div "Invoices" at bounding box center [91, 366] width 116 height 19
click at [83, 341] on span "Unpaid Registrations" at bounding box center [94, 345] width 82 height 14
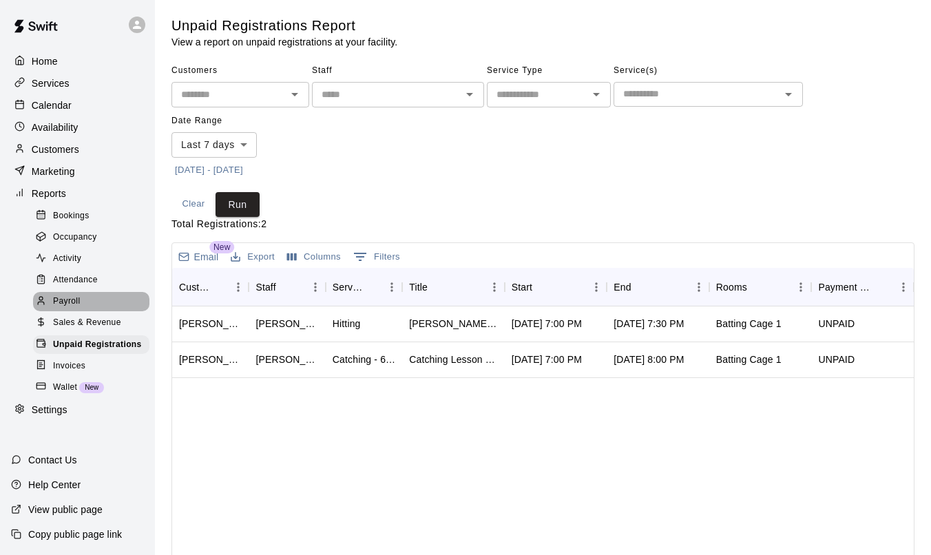
click at [77, 294] on div "Payroll" at bounding box center [91, 301] width 116 height 19
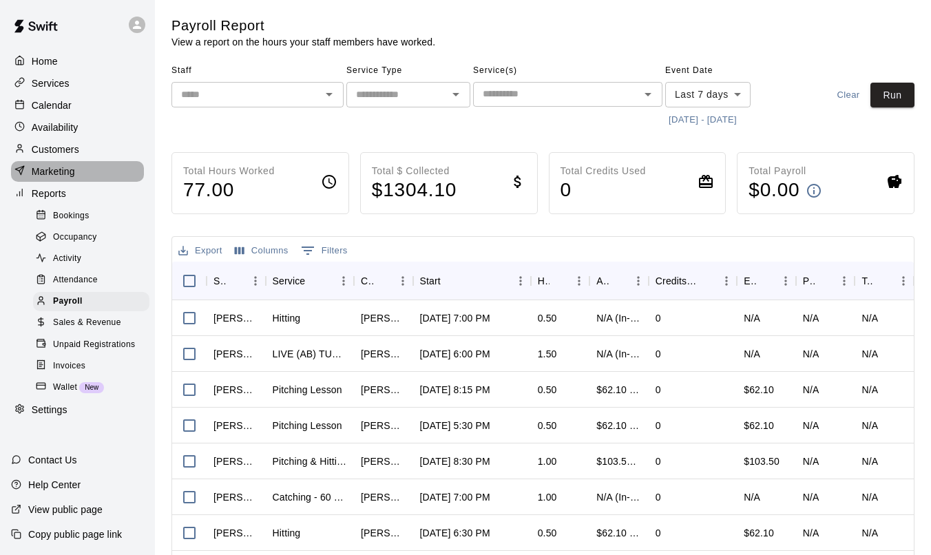
click at [53, 167] on p "Marketing" at bounding box center [53, 172] width 43 height 14
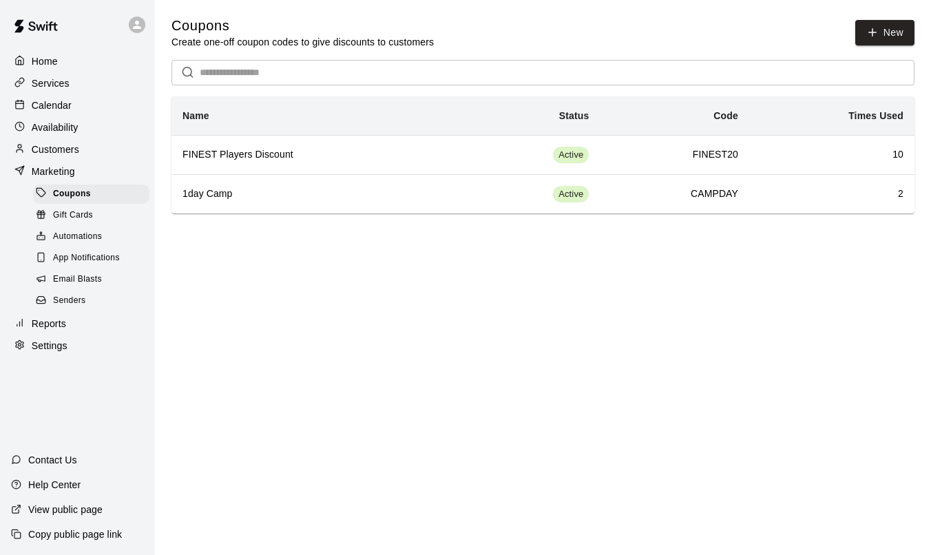
click at [52, 149] on p "Customers" at bounding box center [56, 150] width 48 height 14
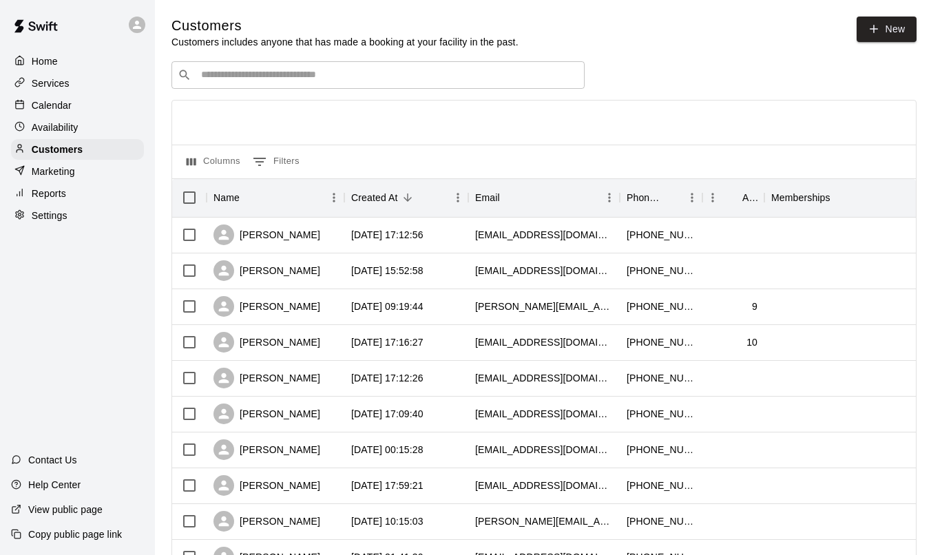
click at [51, 169] on p "Marketing" at bounding box center [53, 172] width 43 height 14
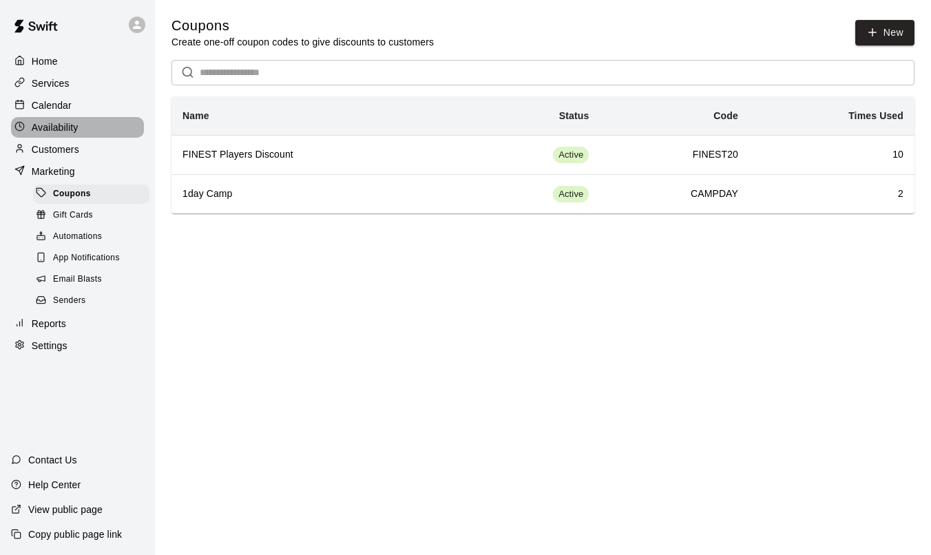
click at [59, 136] on div "Availability" at bounding box center [77, 127] width 133 height 21
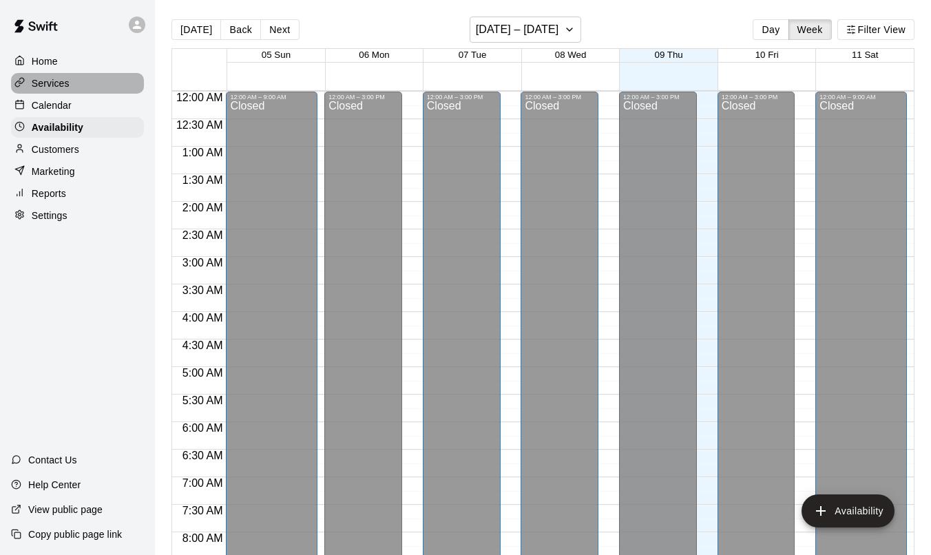
click at [53, 76] on p "Services" at bounding box center [51, 83] width 38 height 14
